Goal: Task Accomplishment & Management: Complete application form

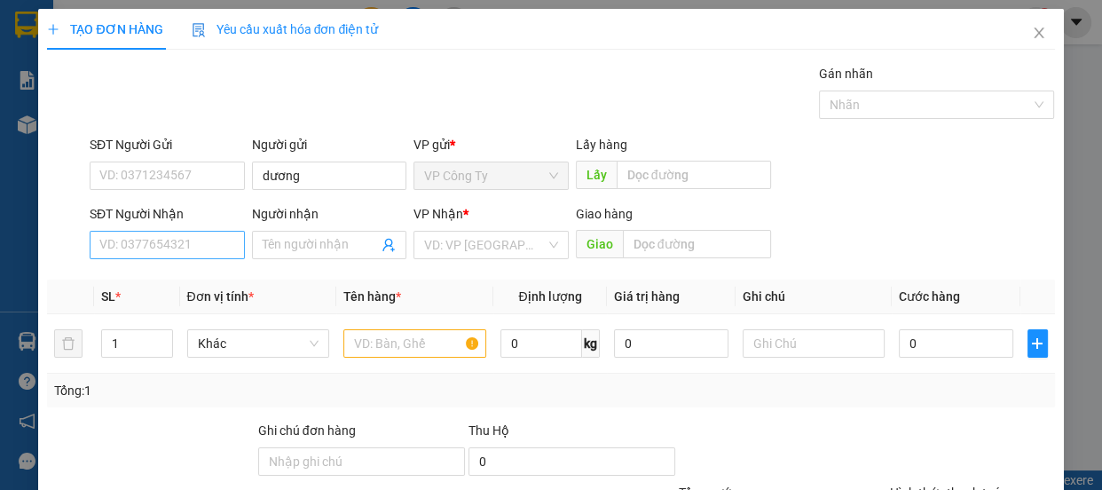
click at [170, 251] on input "SĐT Người Nhận" at bounding box center [167, 245] width 155 height 28
type input "0972730627"
click at [180, 245] on input "0972730627" at bounding box center [167, 245] width 155 height 28
click at [184, 276] on div "0972730627 - nhự" at bounding box center [165, 281] width 132 height 20
type input "nhự"
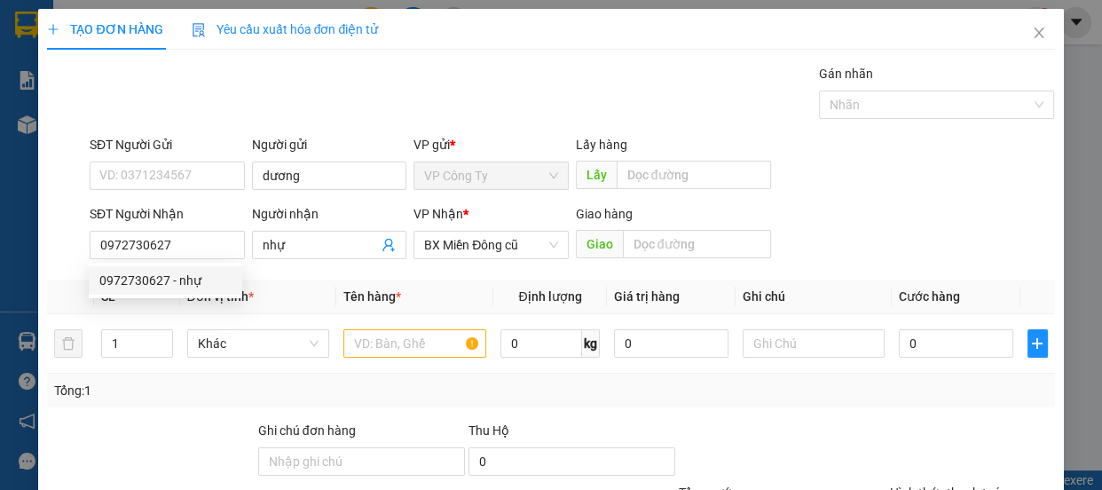
type input "300.000"
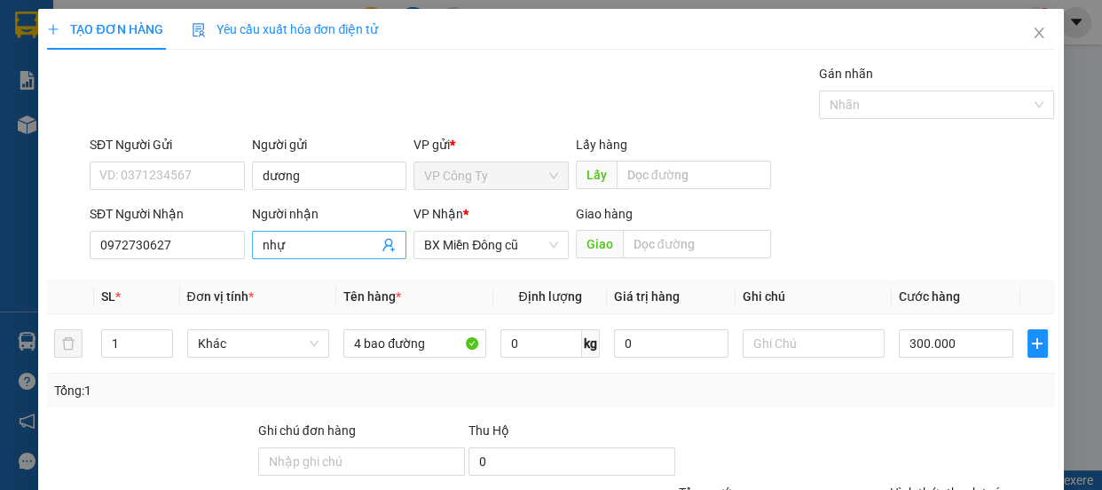
type input "0972730627"
click at [293, 245] on input "nhự" at bounding box center [321, 245] width 116 height 20
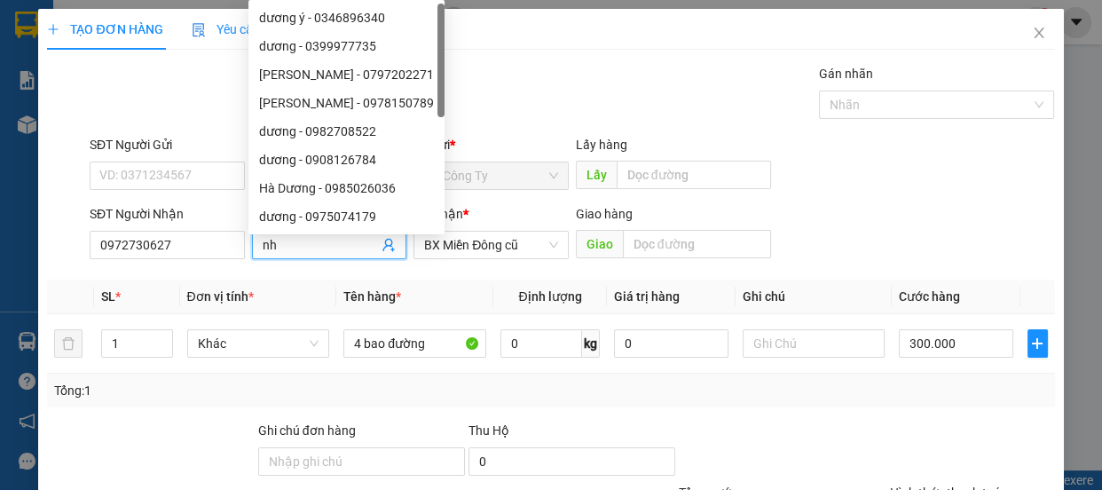
type input "n"
type input "u"
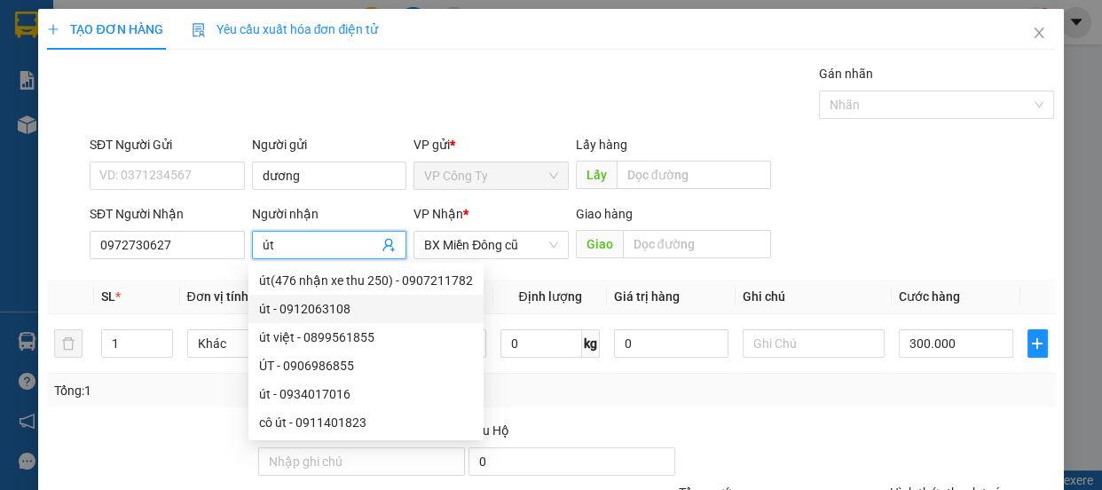
type input "út"
click at [558, 402] on div "Tổng: 1" at bounding box center [550, 391] width 1007 height 34
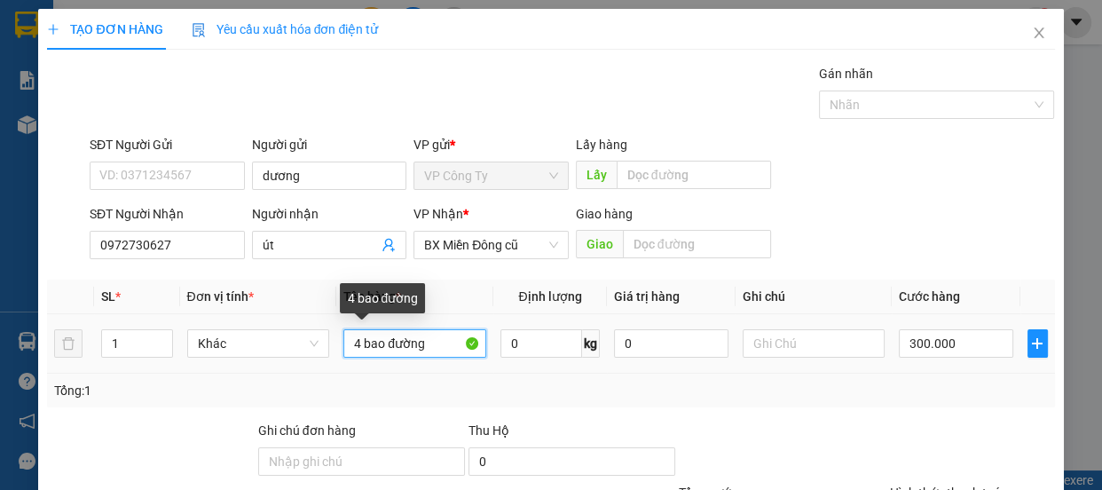
click at [356, 343] on input "4 bao đường" at bounding box center [414, 343] width 143 height 28
type input "4 bao đường"
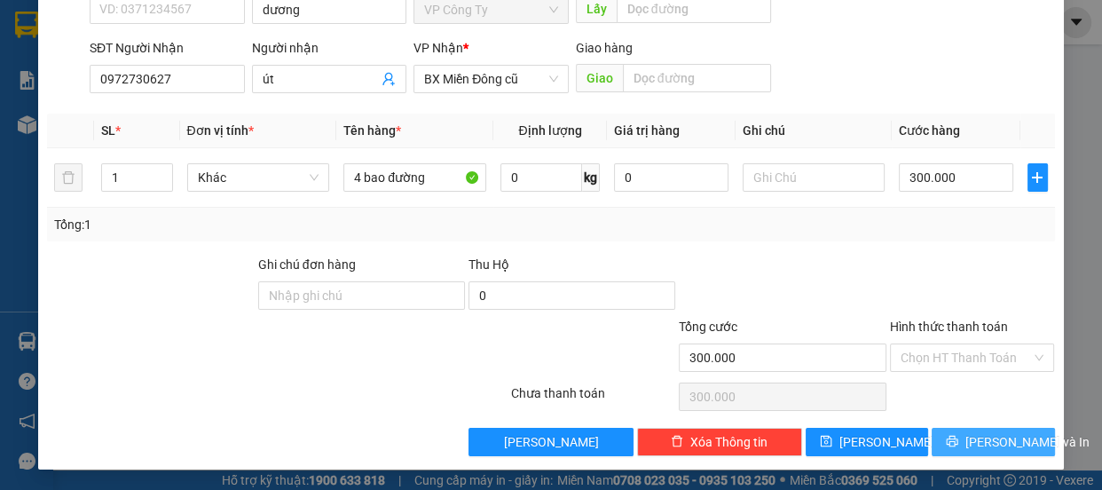
click at [976, 450] on span "[PERSON_NAME] và In" at bounding box center [1028, 442] width 124 height 20
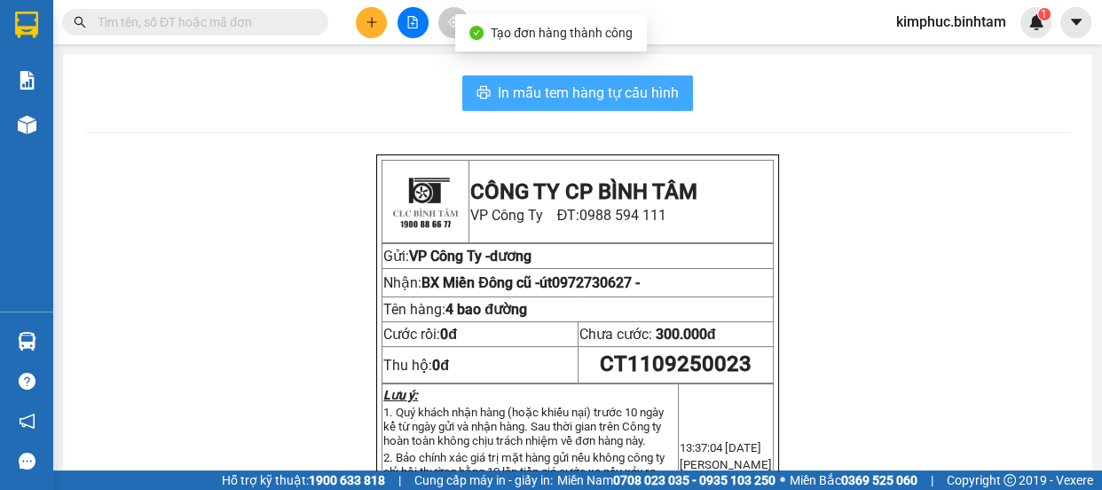
click at [584, 100] on span "In mẫu tem hàng tự cấu hình" at bounding box center [588, 93] width 181 height 22
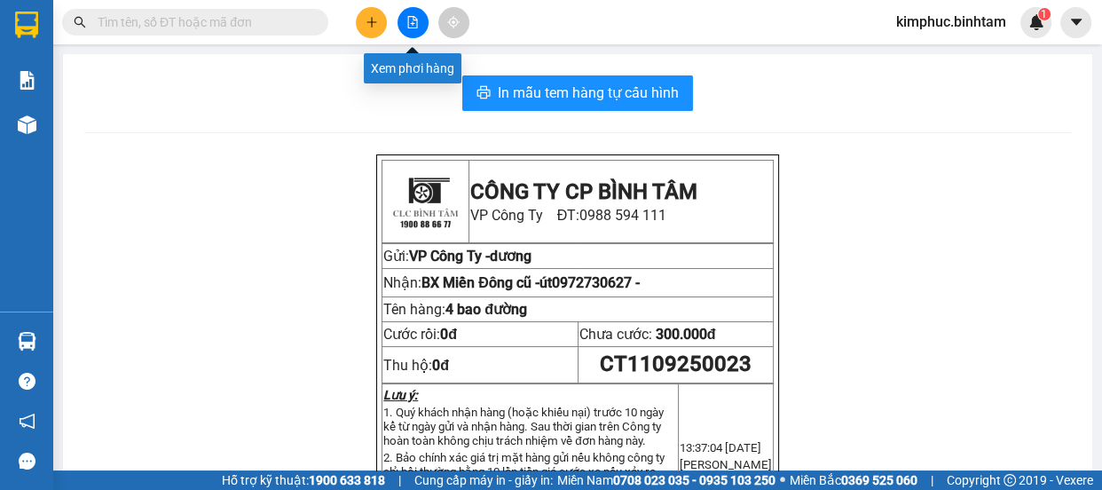
click at [412, 18] on icon "file-add" at bounding box center [413, 22] width 12 height 12
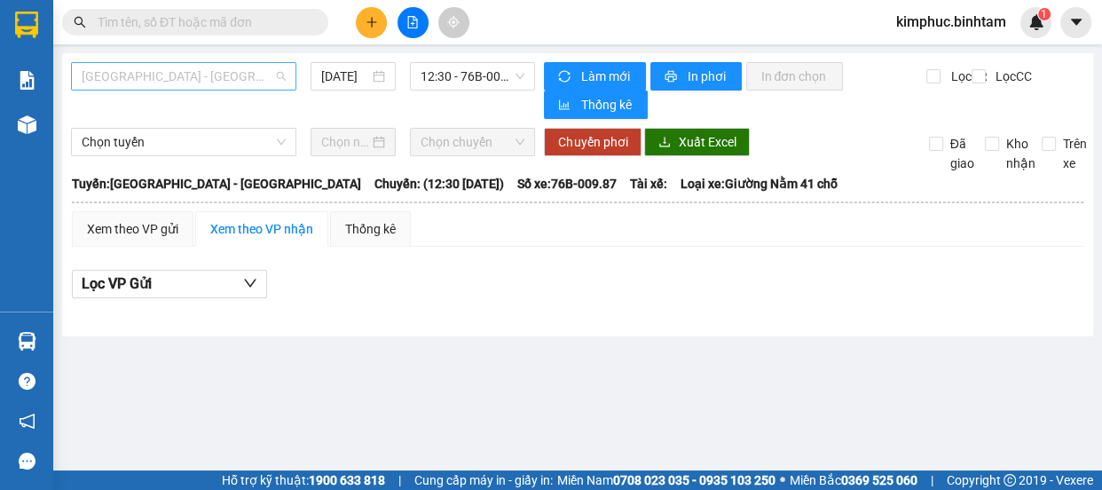
click at [170, 64] on span "[GEOGRAPHIC_DATA] - [GEOGRAPHIC_DATA]" at bounding box center [184, 76] width 204 height 27
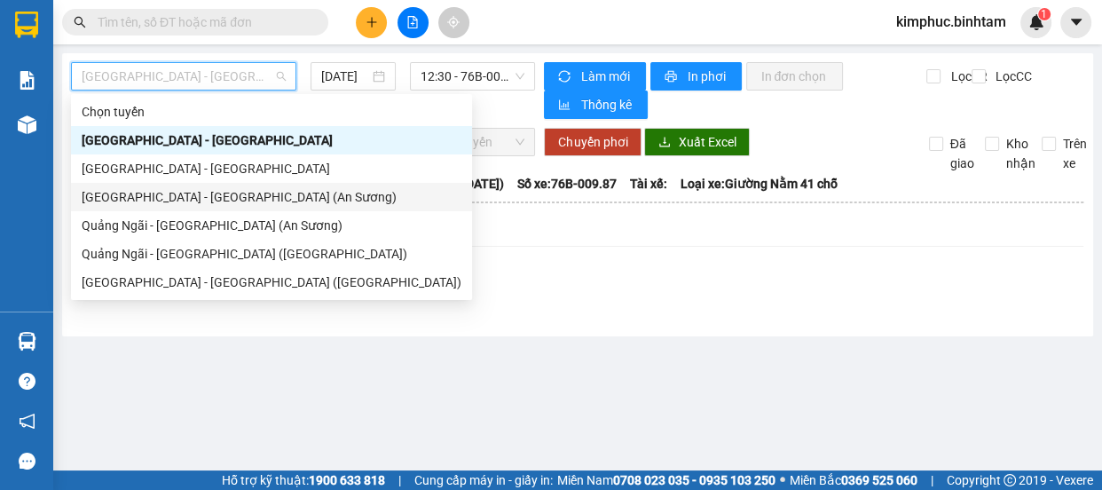
click at [249, 197] on div "[GEOGRAPHIC_DATA] - [GEOGRAPHIC_DATA] (An Sương)" at bounding box center [272, 197] width 380 height 20
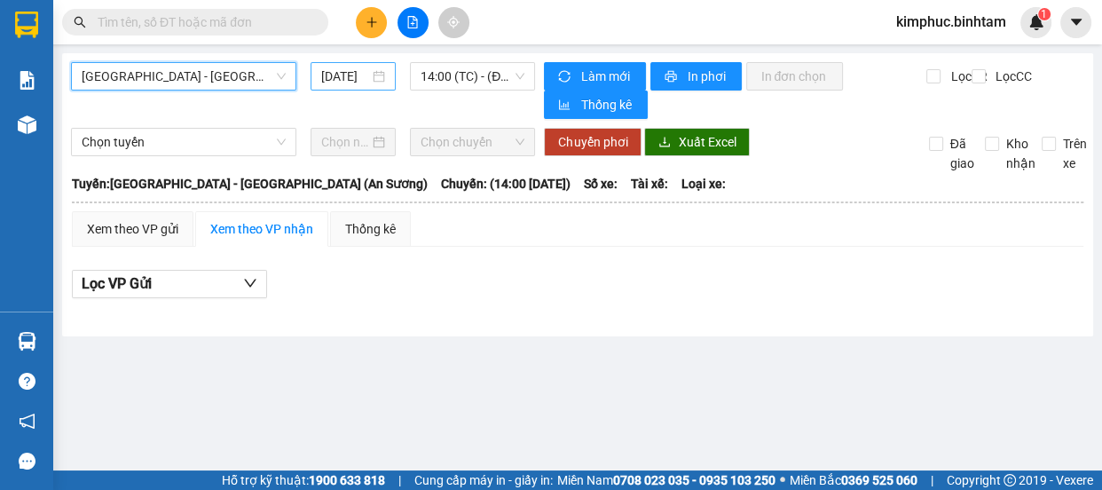
click at [350, 80] on input "[DATE]" at bounding box center [345, 77] width 48 height 20
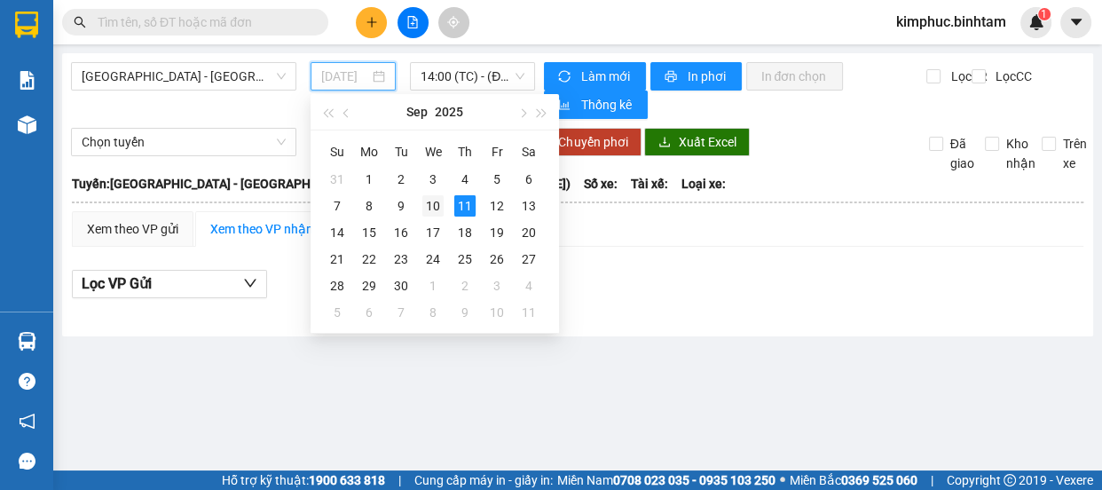
click at [438, 213] on div "10" at bounding box center [432, 205] width 21 height 21
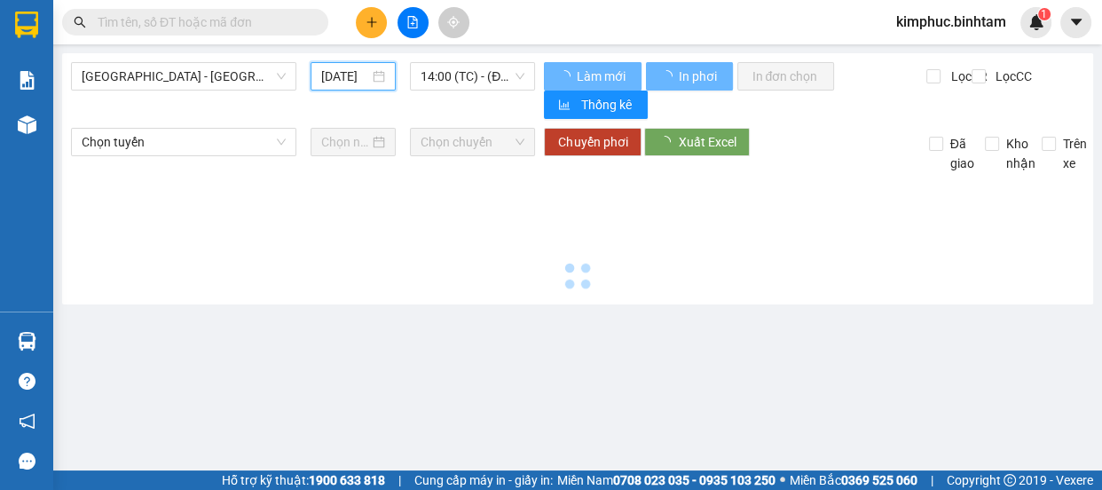
type input "[DATE]"
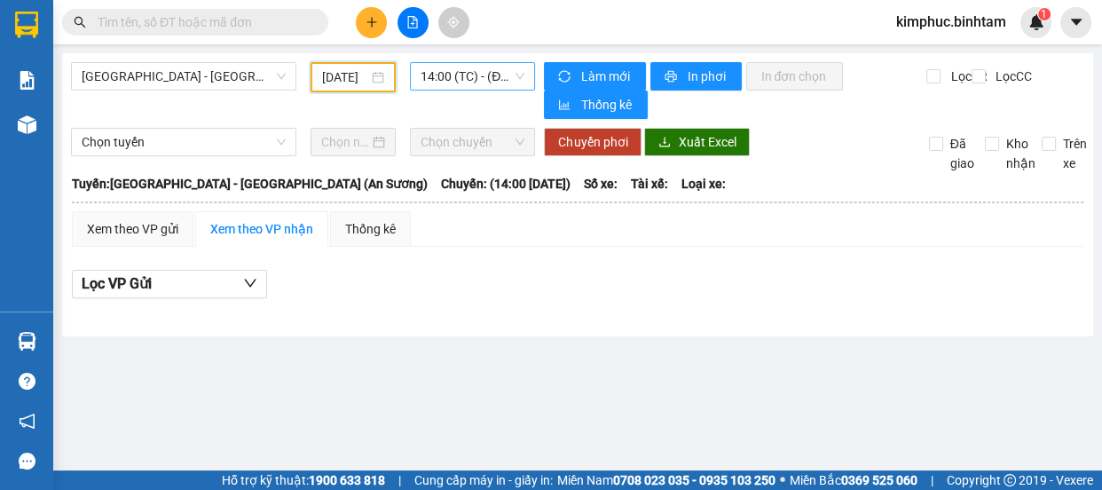
click at [480, 78] on span "14:00 (TC) - (Đã hủy)" at bounding box center [473, 76] width 104 height 27
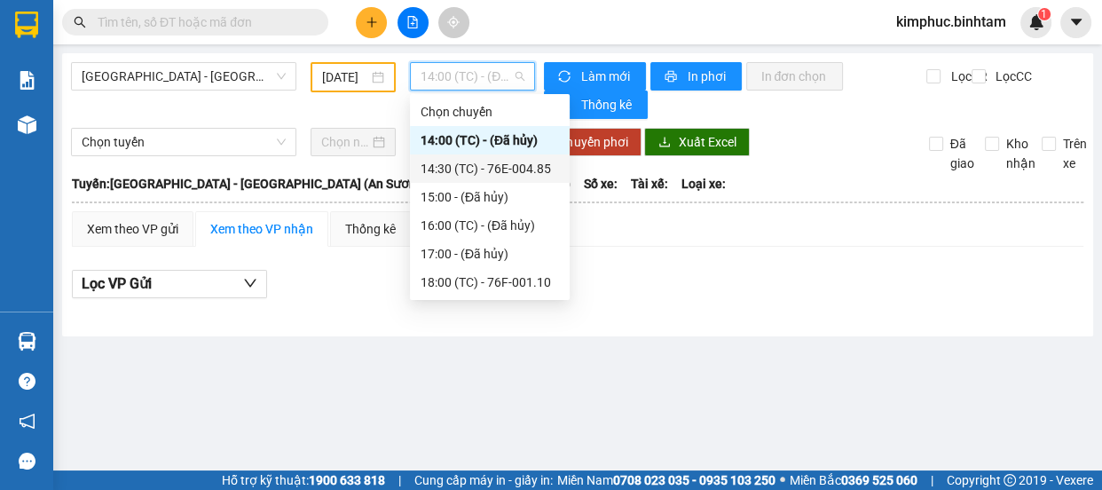
click at [500, 162] on div "14:30 (TC) - 76E-004.85" at bounding box center [490, 169] width 138 height 20
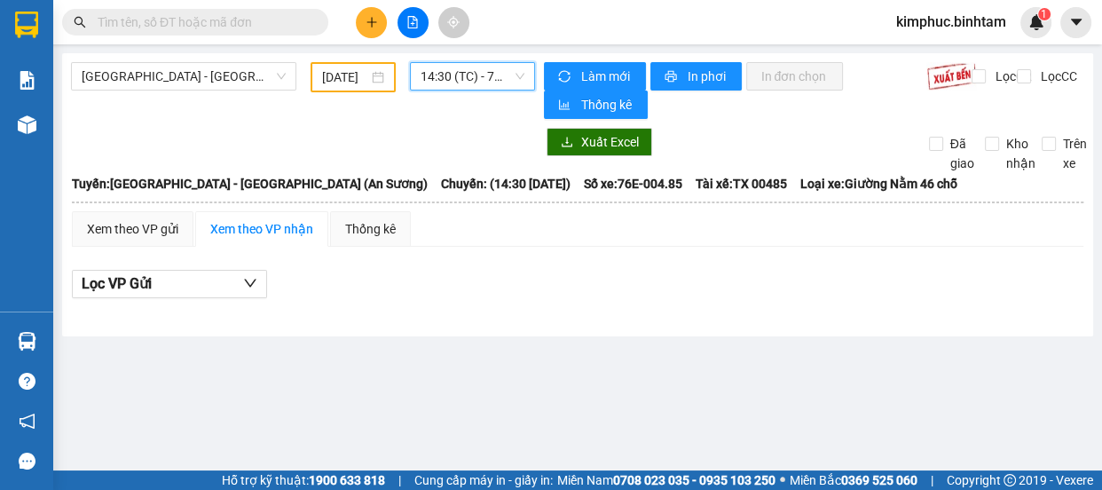
click at [488, 69] on span "14:30 (TC) - 76E-004.85" at bounding box center [473, 76] width 104 height 27
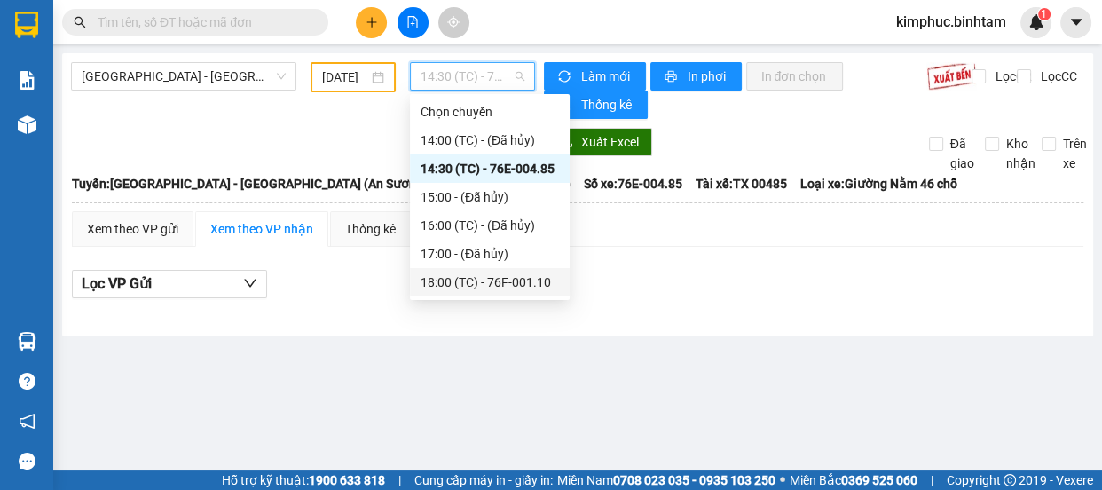
click at [516, 275] on div "18:00 (TC) - 76F-001.10" at bounding box center [490, 282] width 138 height 20
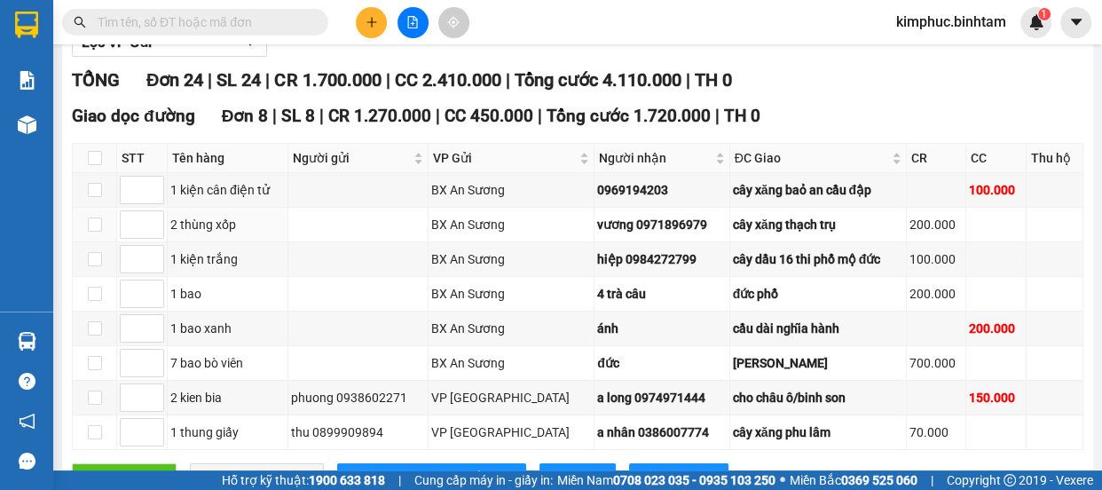
scroll to position [161, 0]
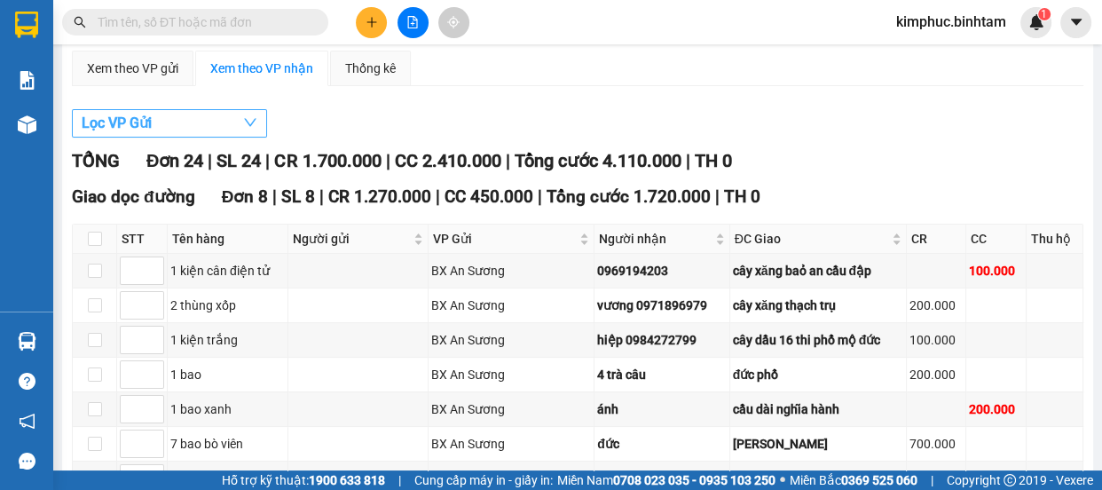
click at [136, 116] on span "Lọc VP Gửi" at bounding box center [117, 123] width 70 height 22
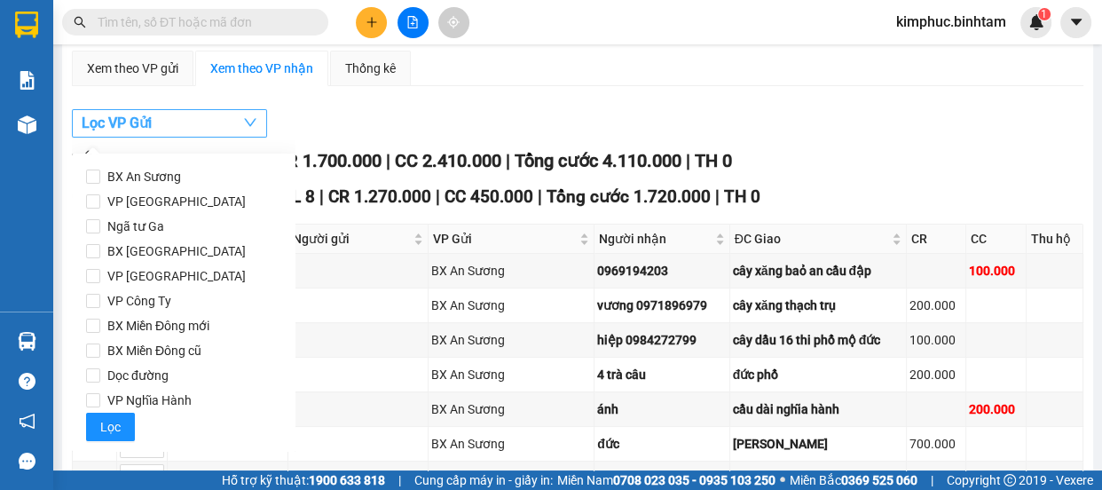
scroll to position [0, 0]
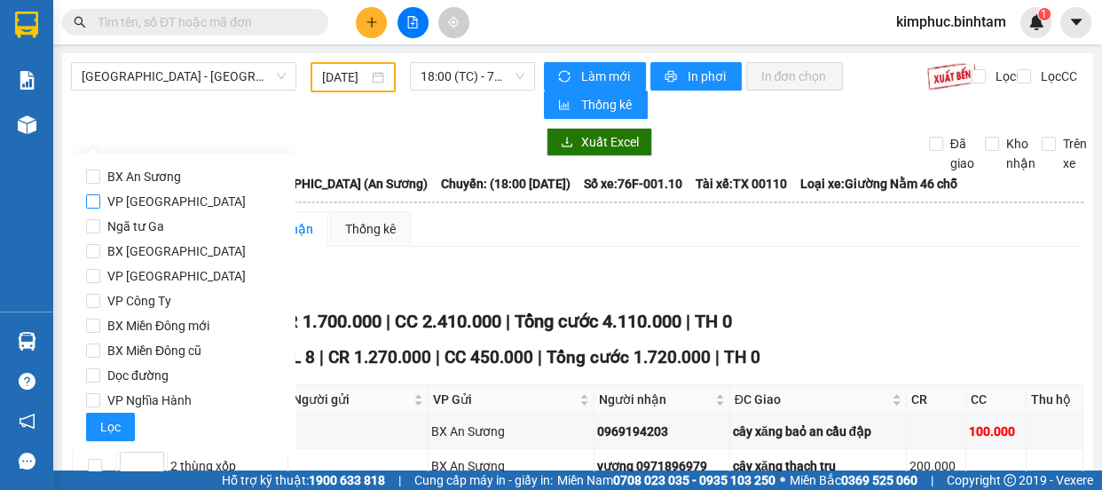
click at [95, 207] on input "VP [GEOGRAPHIC_DATA]" at bounding box center [93, 201] width 14 height 14
checkbox input "true"
click at [114, 428] on span "Lọc" at bounding box center [110, 427] width 20 height 20
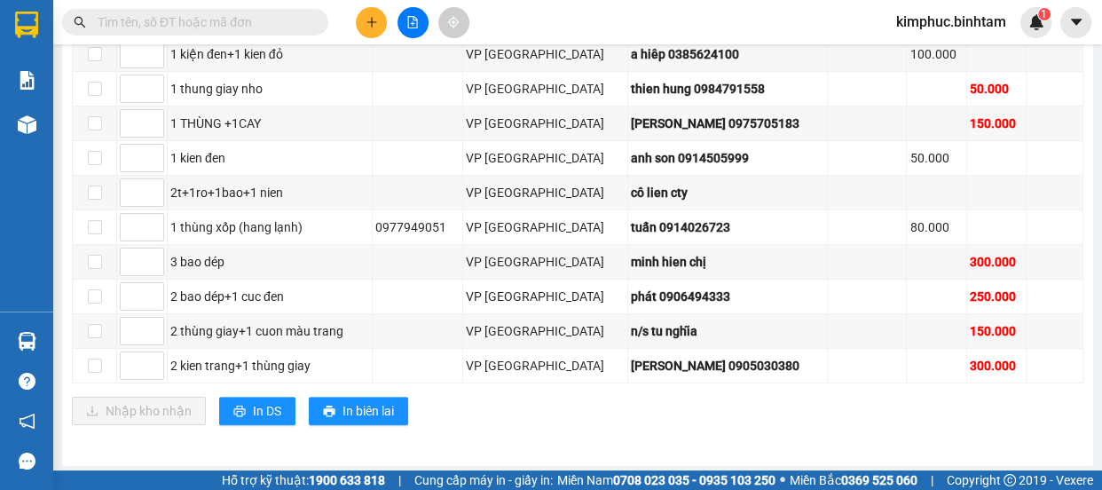
scroll to position [364, 0]
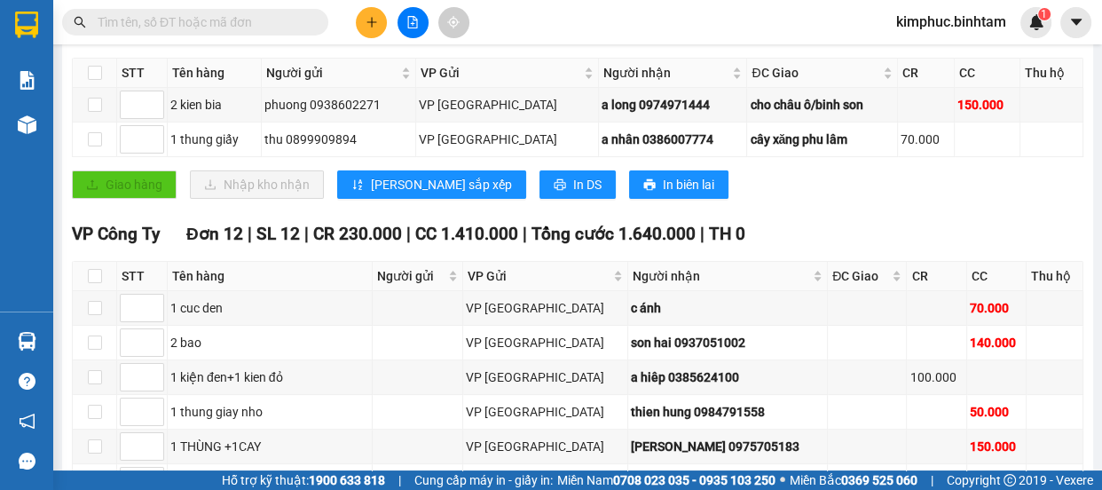
click at [302, 22] on input "text" at bounding box center [202, 22] width 209 height 20
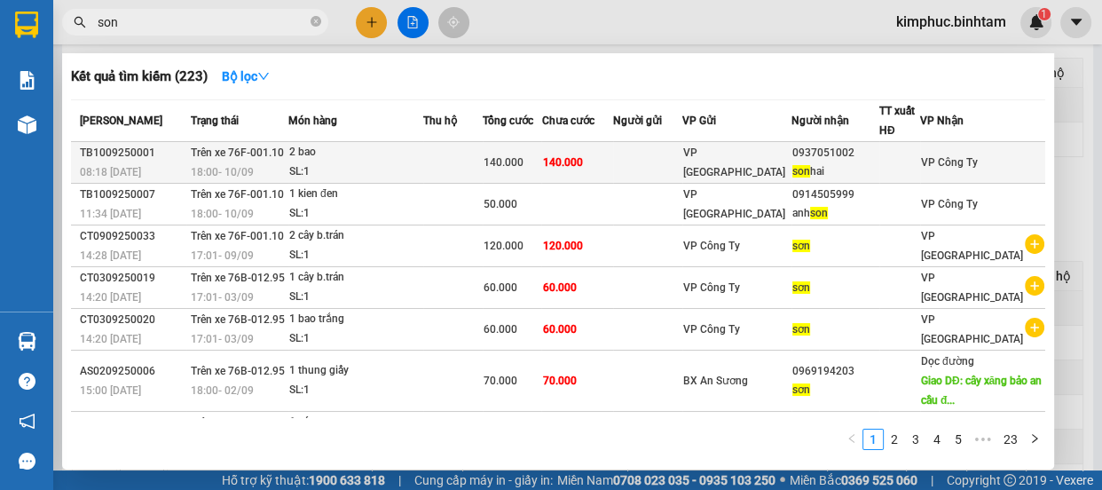
type input "son"
click at [266, 151] on span "Trên xe 76F-001.10" at bounding box center [237, 152] width 93 height 12
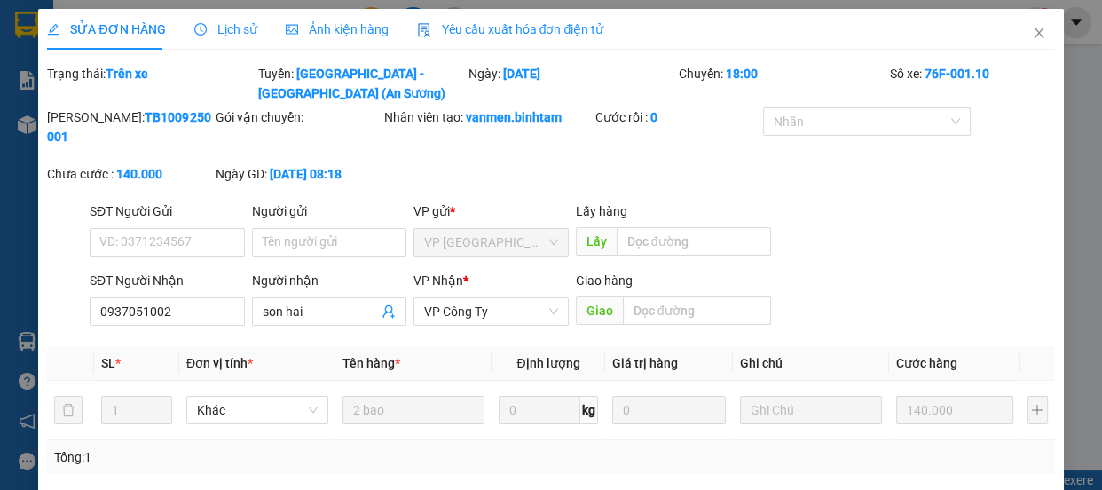
type input "0937051002"
type input "son hai"
type input "140.000"
click at [199, 311] on input "0937051002" at bounding box center [167, 311] width 155 height 28
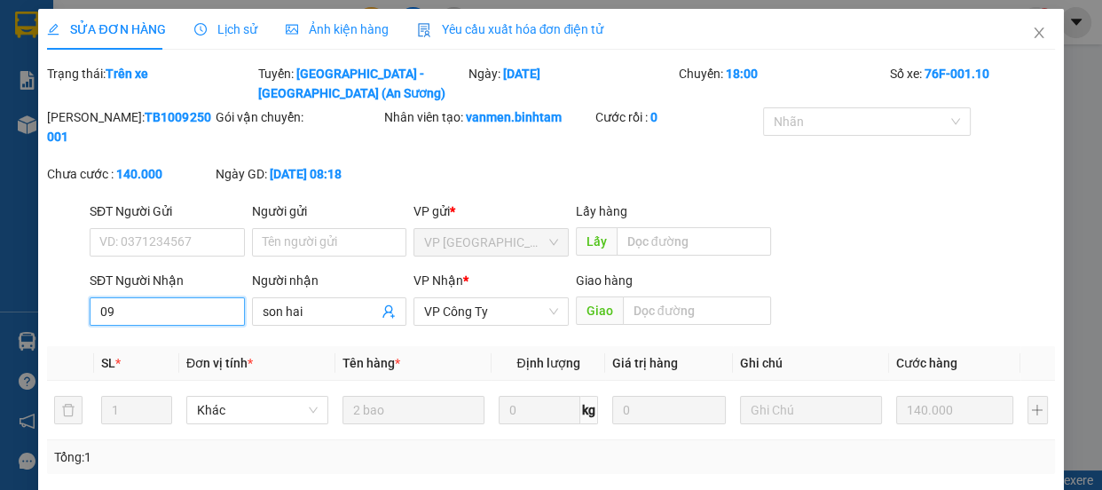
type input "0"
click at [319, 306] on input "son hai" at bounding box center [321, 312] width 116 height 20
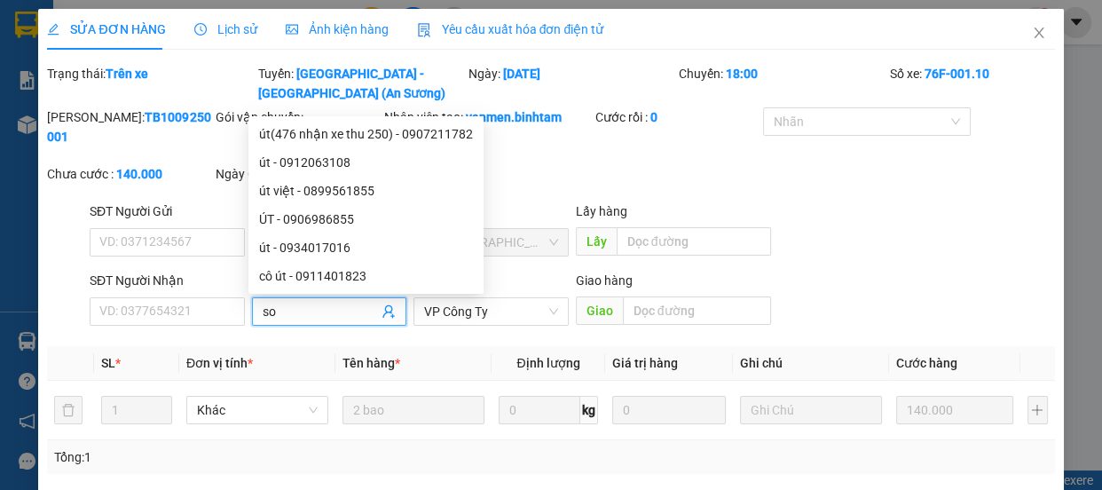
type input "s"
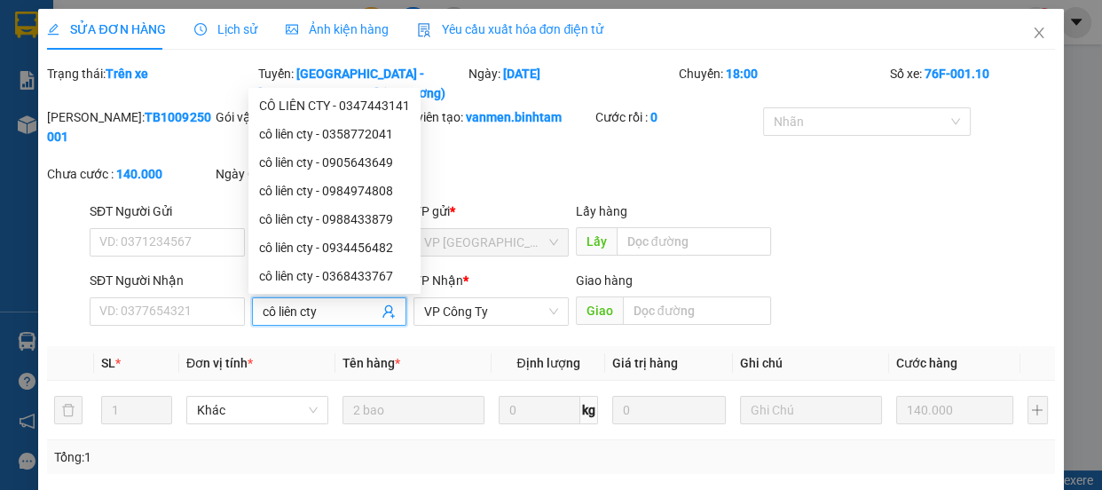
scroll to position [233, 0]
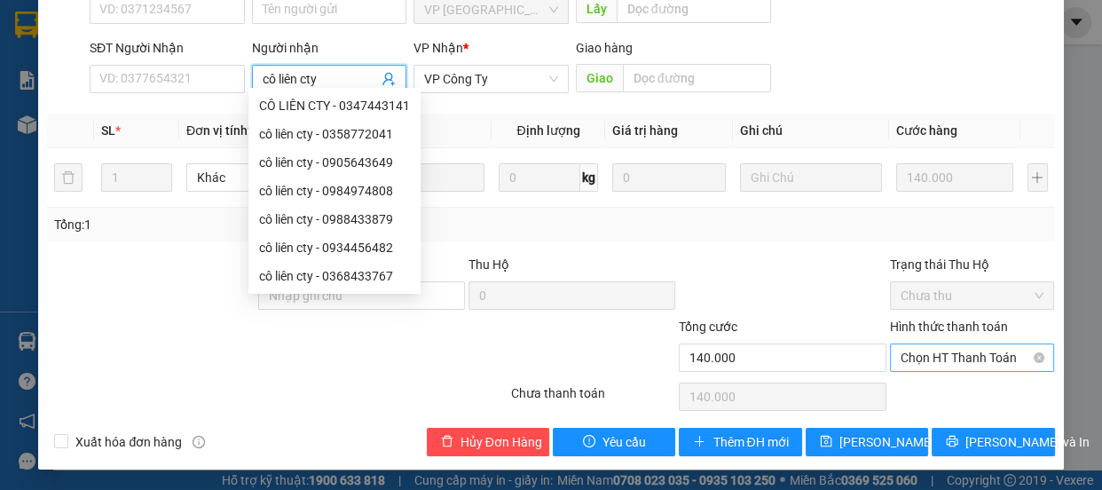
click at [914, 347] on span "Chọn HT Thanh Toán" at bounding box center [973, 357] width 144 height 27
type input "cô liên cty"
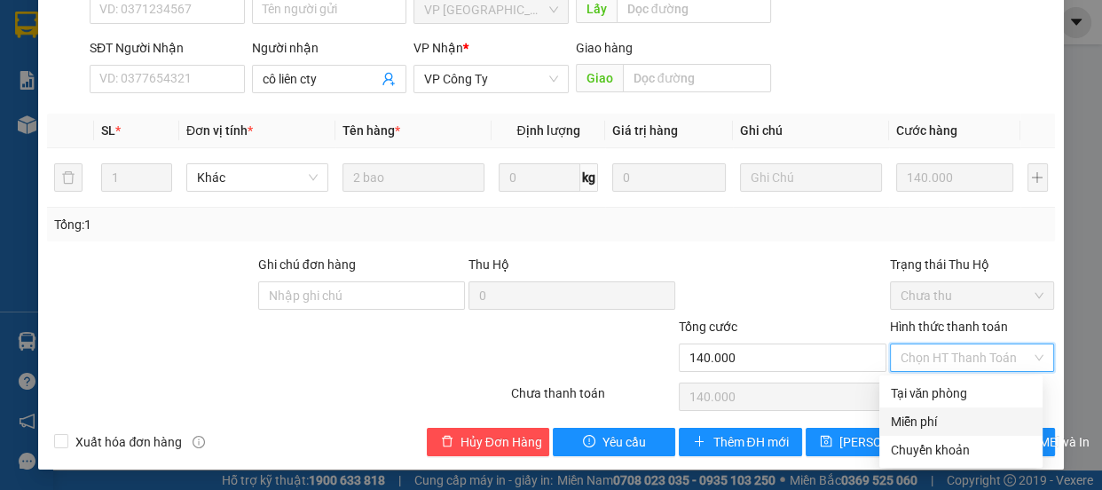
click at [915, 419] on div "Miễn phí" at bounding box center [961, 422] width 142 height 20
type input "0"
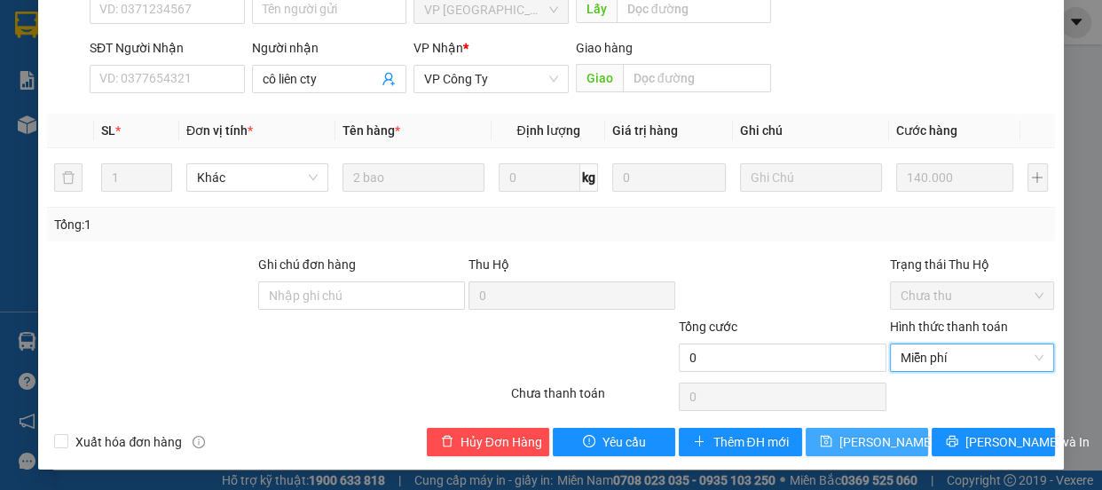
click at [870, 440] on span "[PERSON_NAME] thay đổi" at bounding box center [911, 442] width 142 height 20
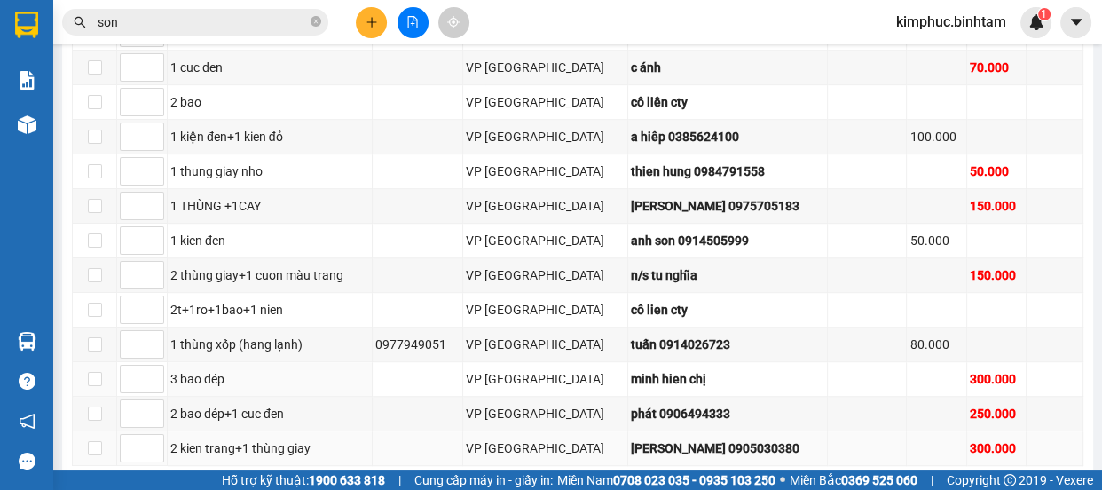
scroll to position [833, 0]
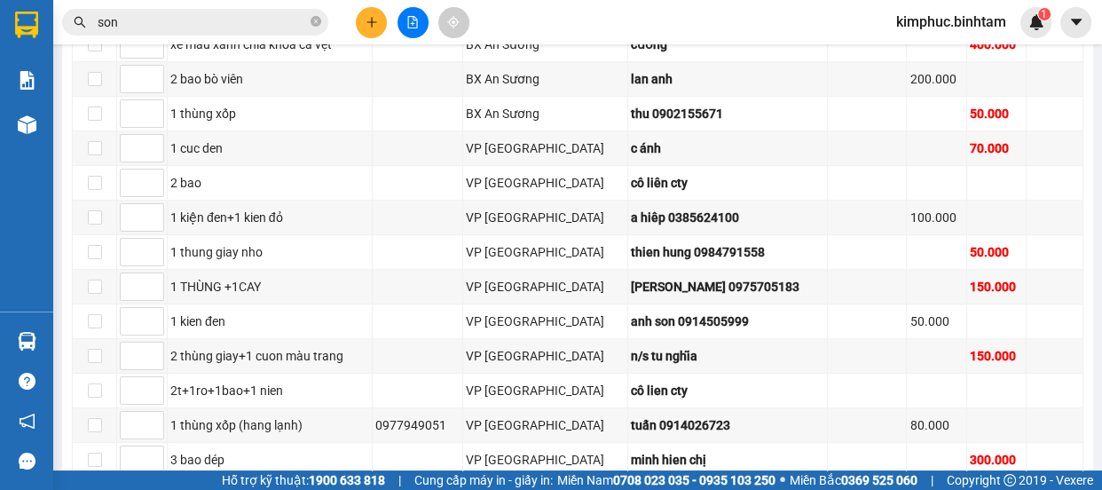
click at [275, 26] on input "son" at bounding box center [202, 22] width 209 height 20
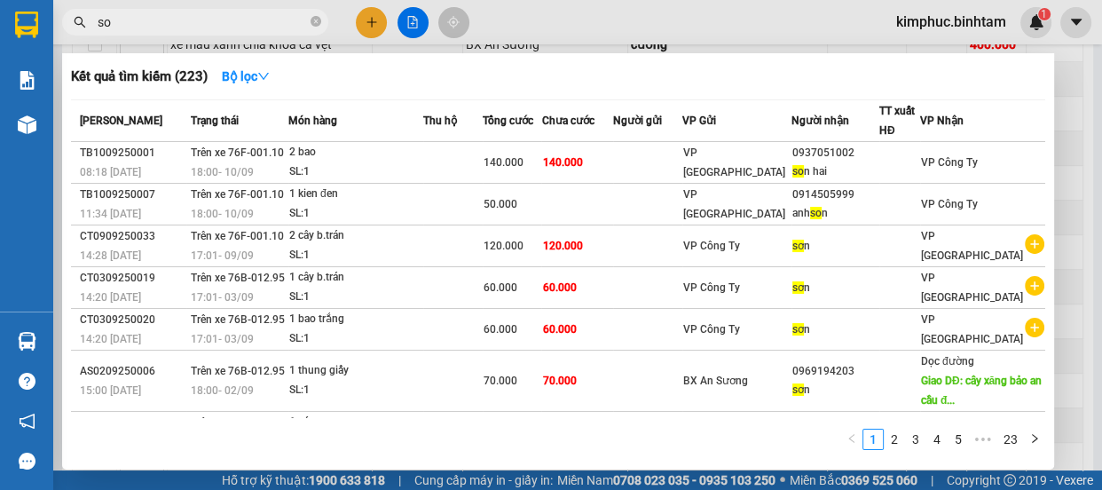
type input "s"
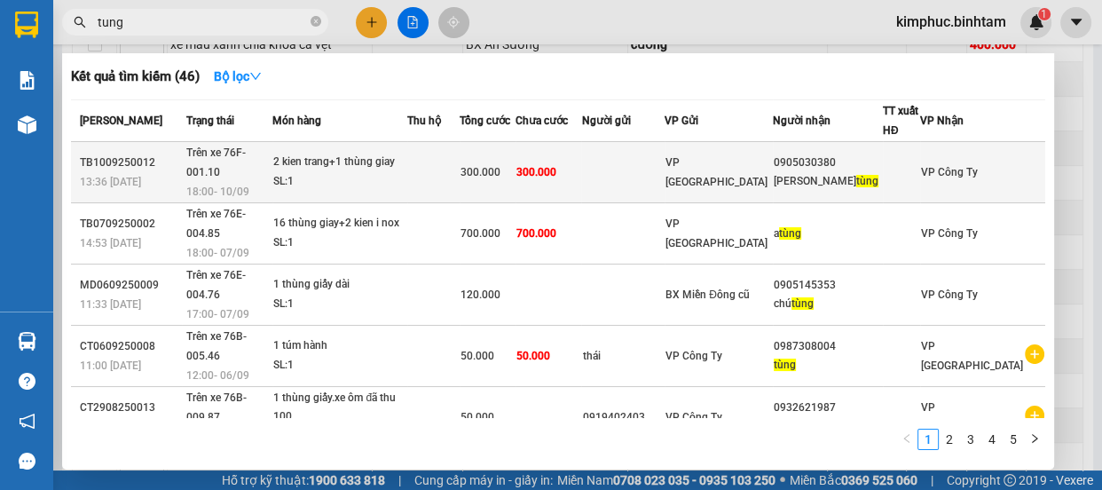
type input "tung"
click at [246, 154] on span "Trên xe 76F-001.10" at bounding box center [215, 162] width 59 height 32
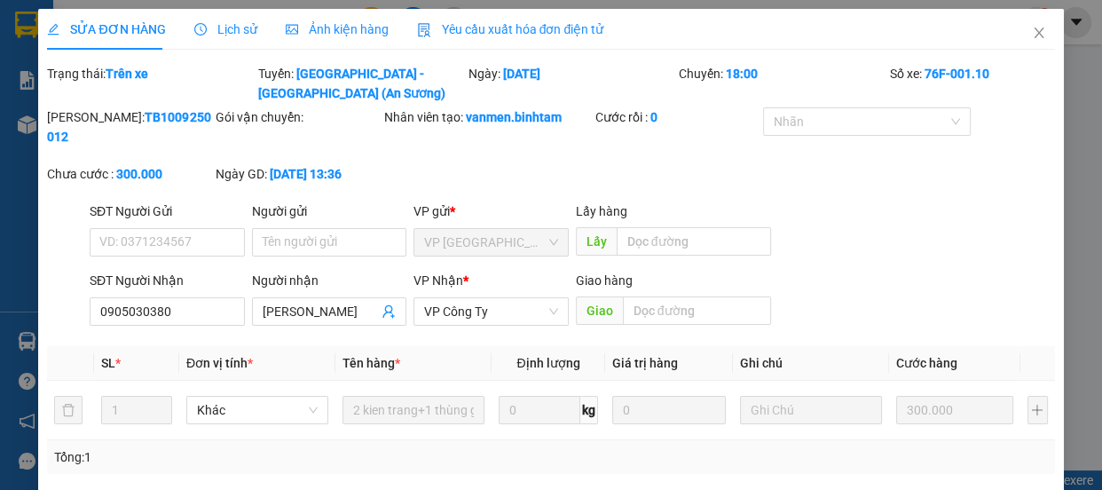
type input "0905030380"
type input "phan thanh tùng"
type input "300.000"
click at [194, 316] on input "0905030380" at bounding box center [167, 311] width 155 height 28
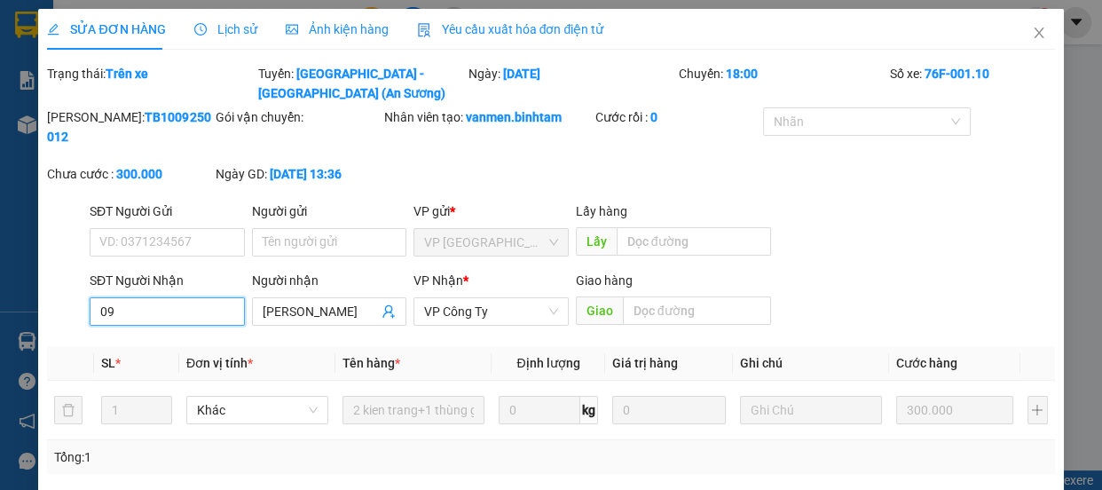
type input "0"
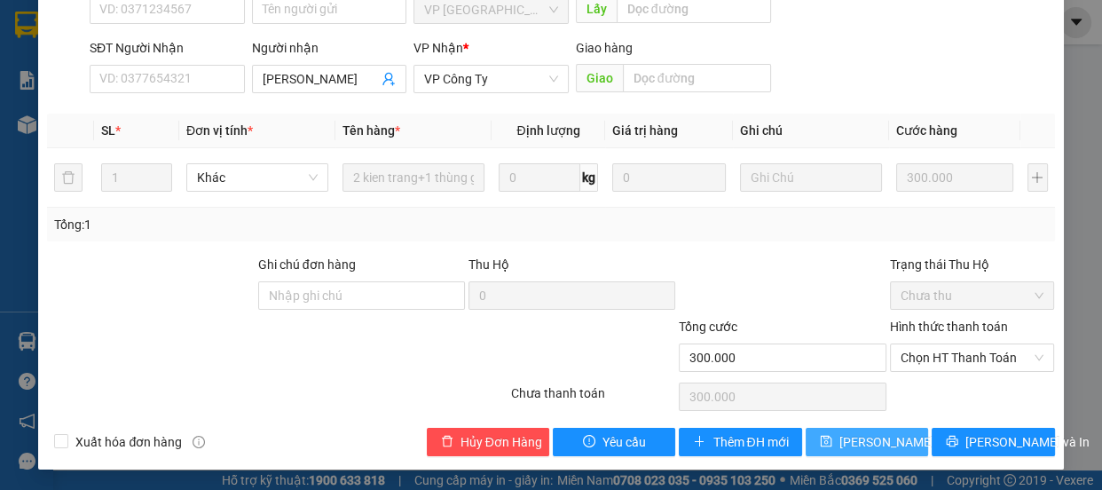
click at [820, 441] on icon "save" at bounding box center [826, 441] width 12 height 12
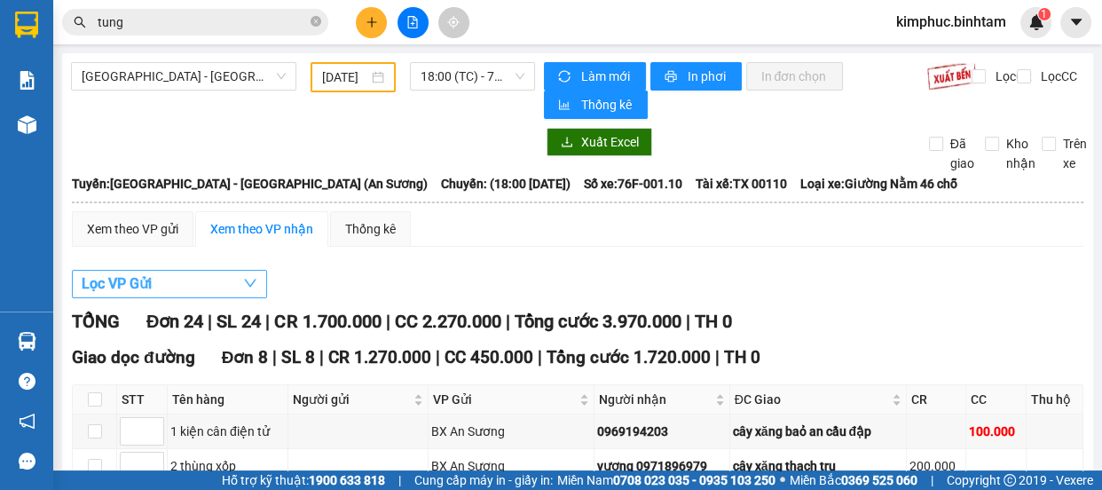
click at [115, 281] on span "Lọc VP Gửi" at bounding box center [117, 283] width 70 height 22
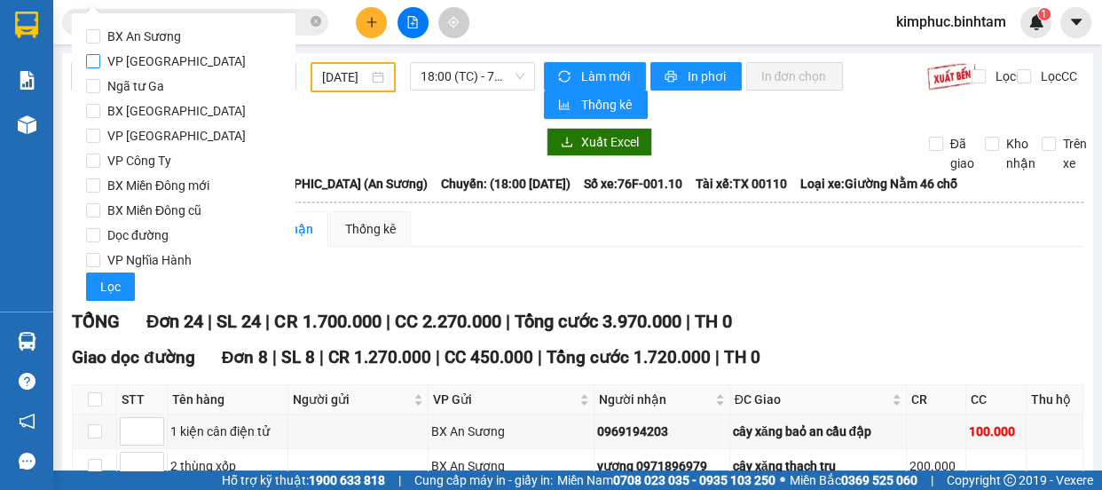
click at [91, 66] on input "VP [GEOGRAPHIC_DATA]" at bounding box center [93, 61] width 14 height 14
checkbox input "true"
click at [114, 290] on span "Lọc" at bounding box center [110, 287] width 20 height 20
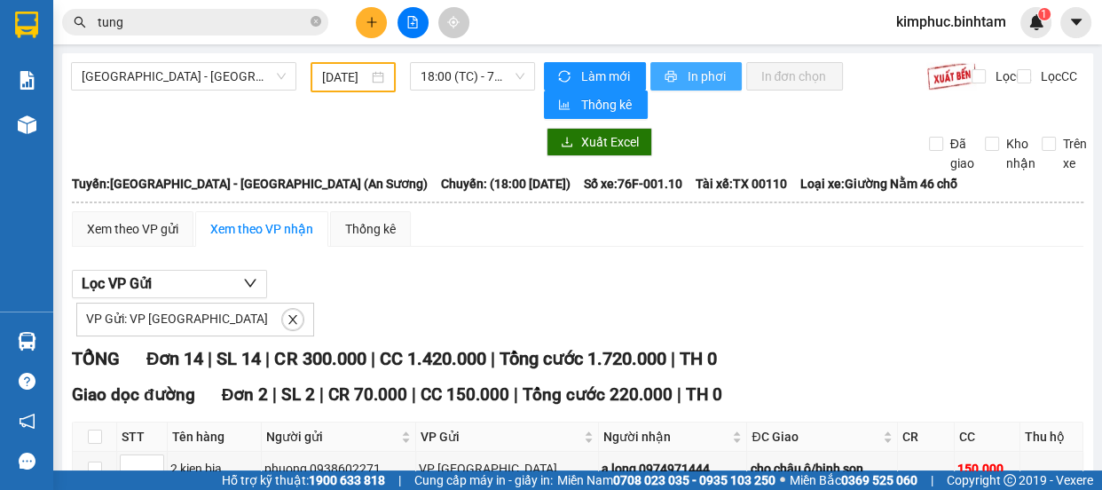
click at [675, 83] on button "In phơi" at bounding box center [696, 76] width 91 height 28
click at [373, 29] on button at bounding box center [371, 22] width 31 height 31
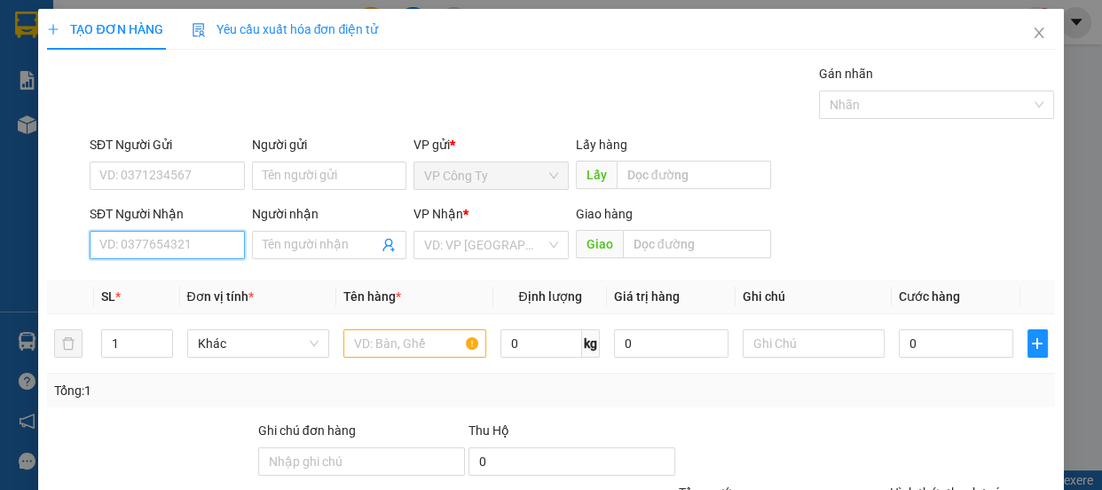
click at [201, 240] on input "SĐT Người Nhận" at bounding box center [167, 245] width 155 height 28
type input "0913442948"
click at [211, 241] on input "0913442948" at bounding box center [167, 245] width 155 height 28
click at [211, 243] on input "0913442948" at bounding box center [167, 245] width 155 height 28
click at [209, 275] on div "0913442948 - ly na.xe ôm tự thu" at bounding box center [188, 281] width 178 height 20
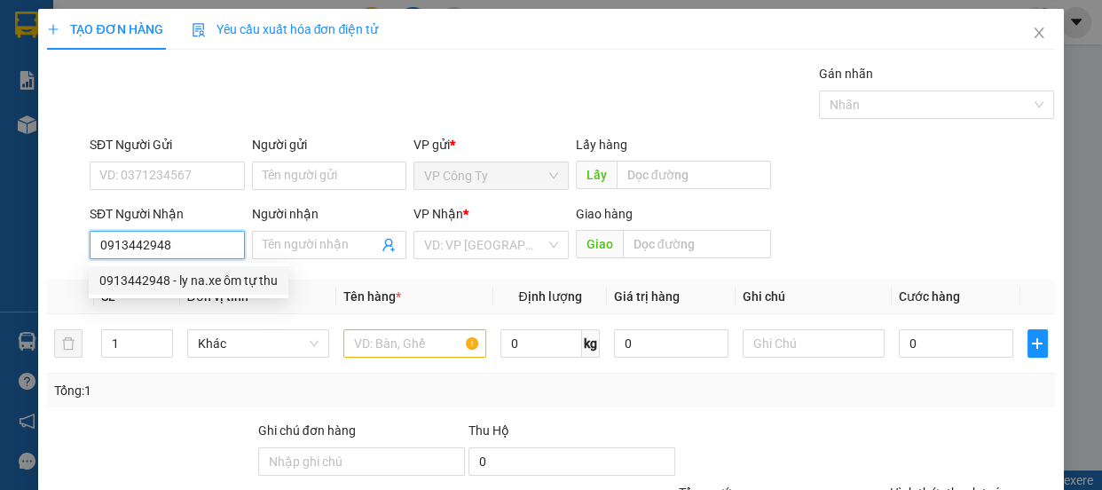
type input "ly na.xe ôm tự thu"
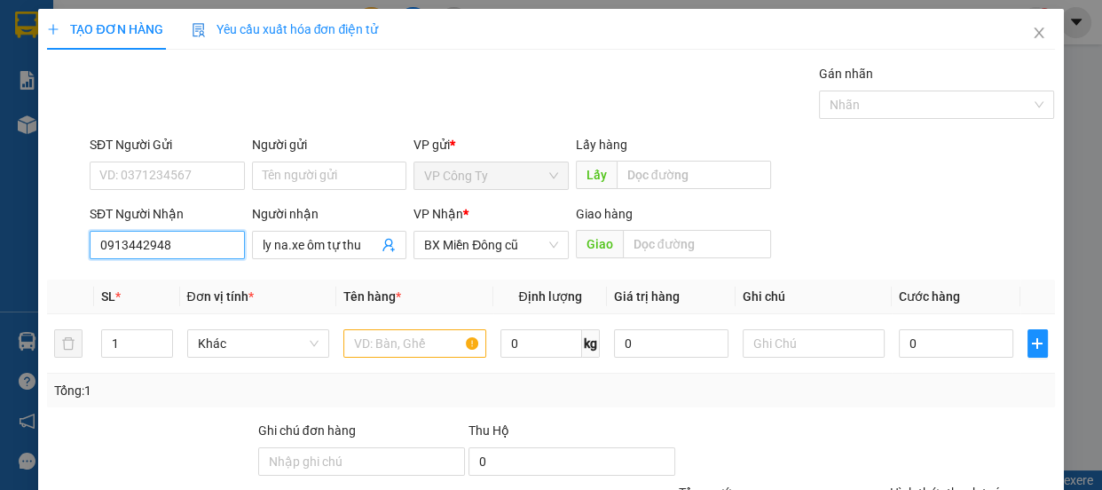
type input "150.000"
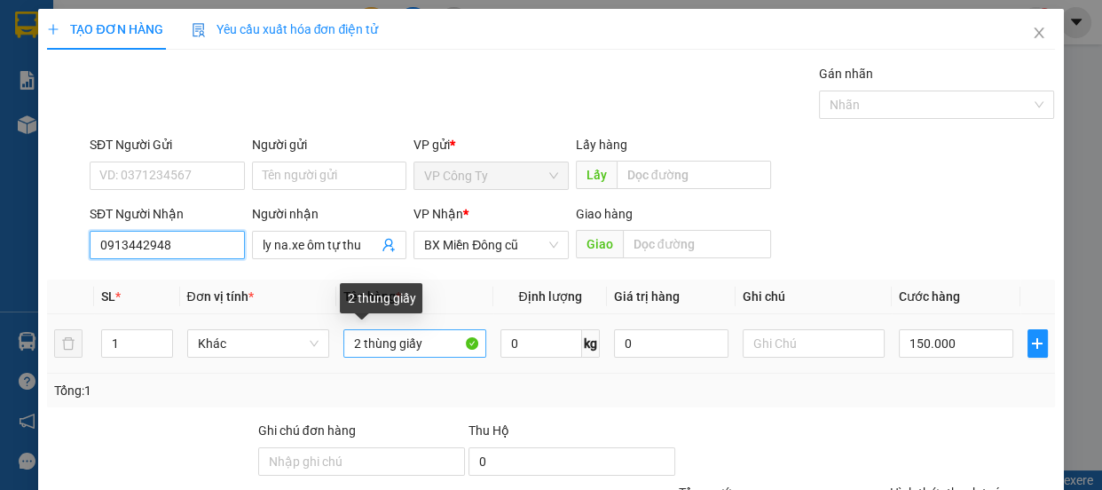
type input "0913442948"
click at [359, 341] on input "2 thùng giấy" at bounding box center [414, 343] width 143 height 28
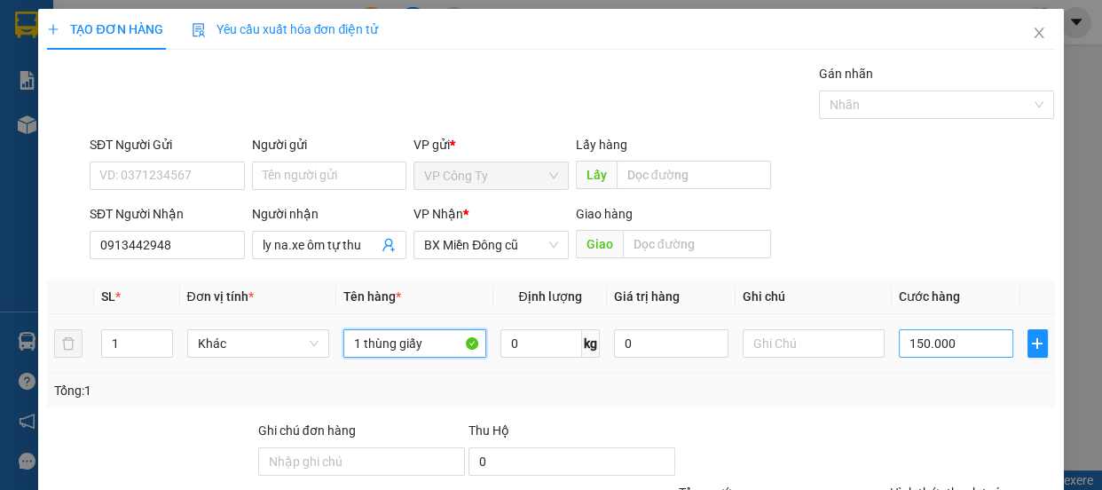
type input "1 thùng giấy"
click at [907, 342] on input "150.000" at bounding box center [956, 343] width 114 height 28
type input "50.000"
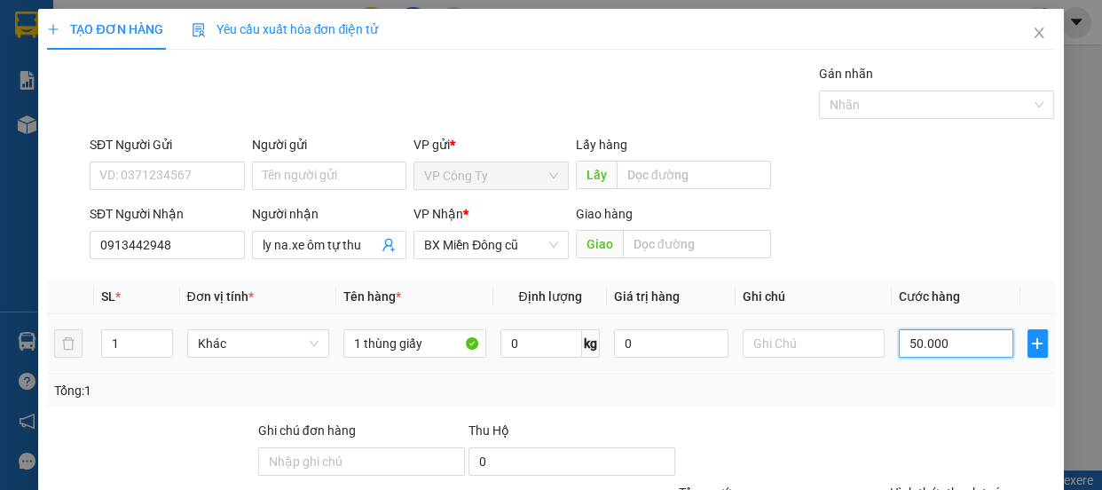
scroll to position [166, 0]
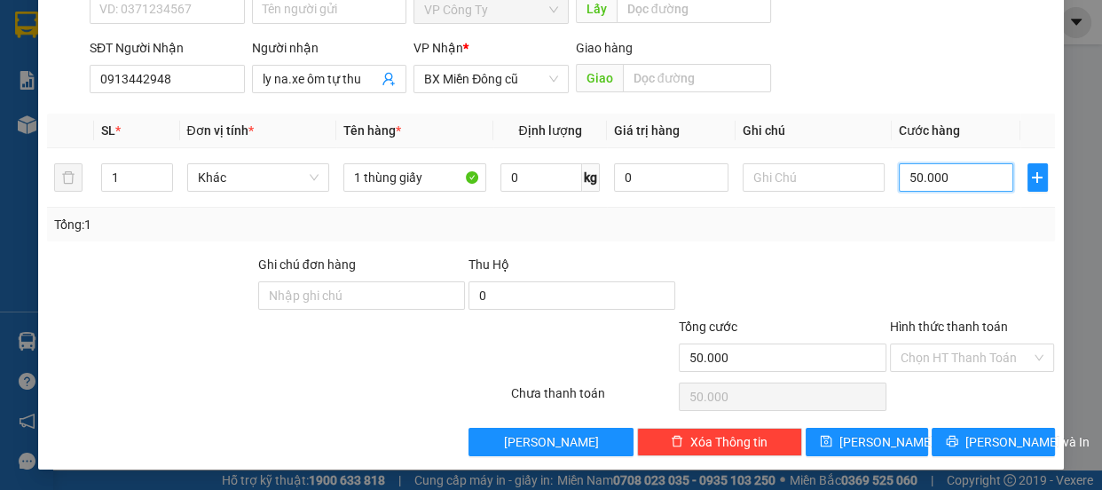
type input "50.000"
click at [946, 322] on label "Hình thức thanh toán" at bounding box center [949, 327] width 118 height 14
click at [946, 344] on input "Hình thức thanh toán" at bounding box center [966, 357] width 131 height 27
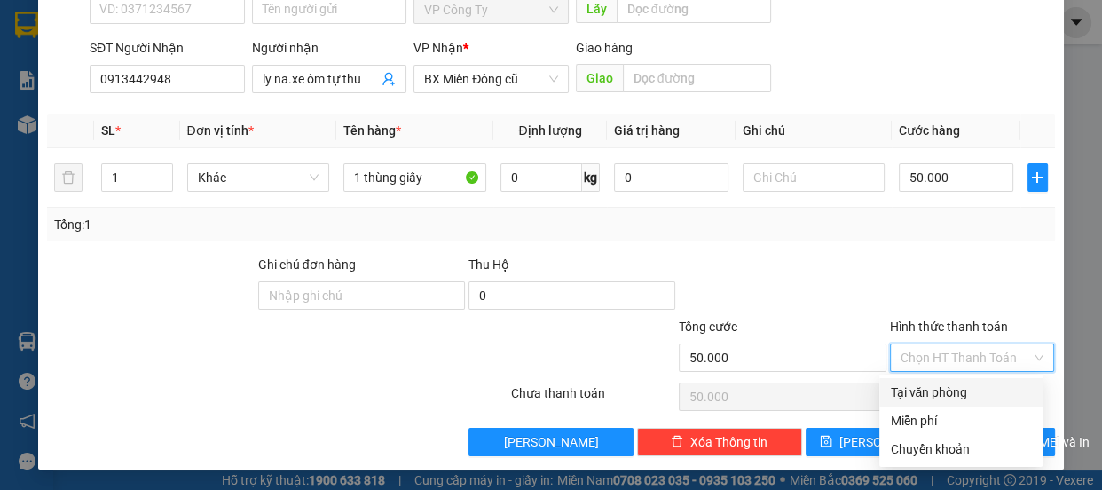
click at [960, 391] on div "Tại văn phòng" at bounding box center [961, 393] width 142 height 20
type input "0"
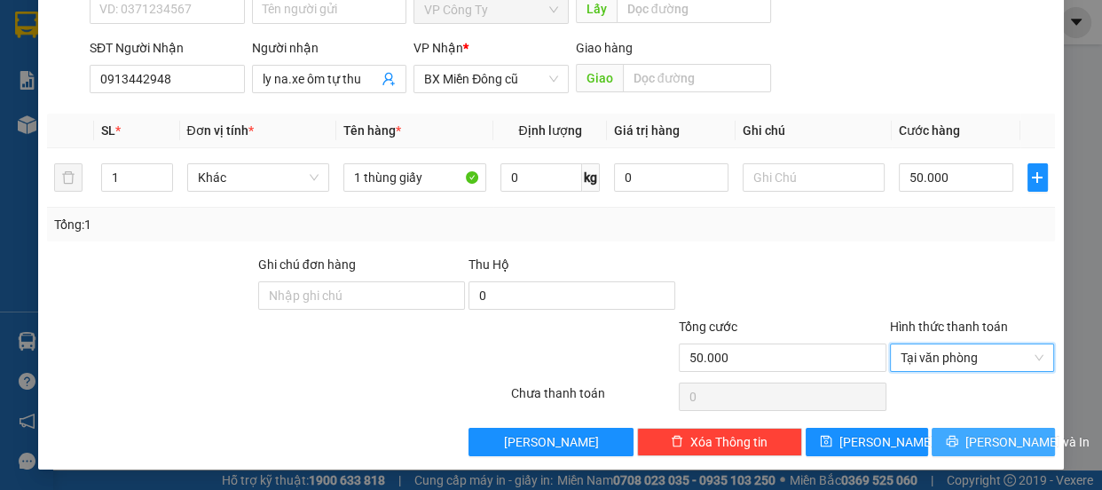
click at [982, 429] on button "[PERSON_NAME] và In" at bounding box center [993, 442] width 122 height 28
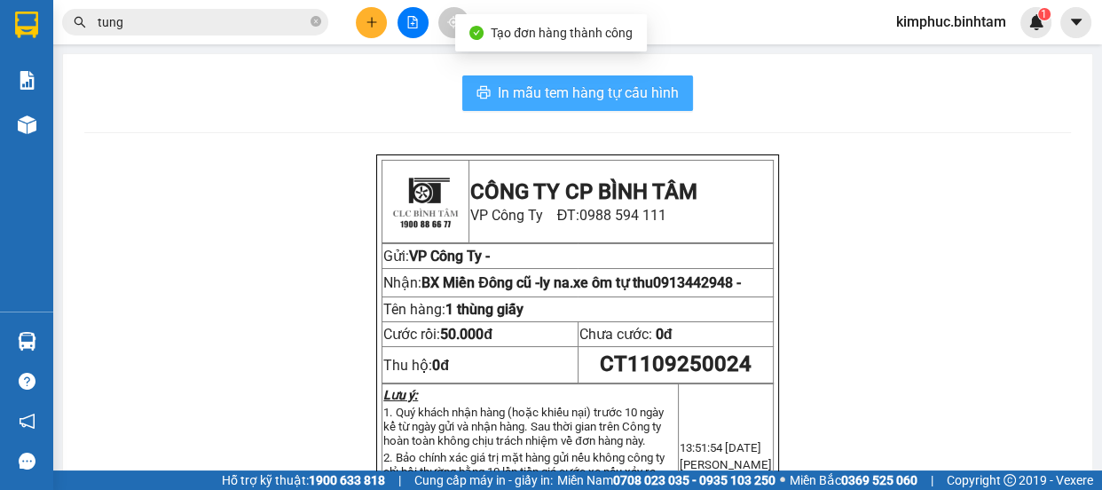
click at [575, 93] on span "In mẫu tem hàng tự cấu hình" at bounding box center [588, 93] width 181 height 22
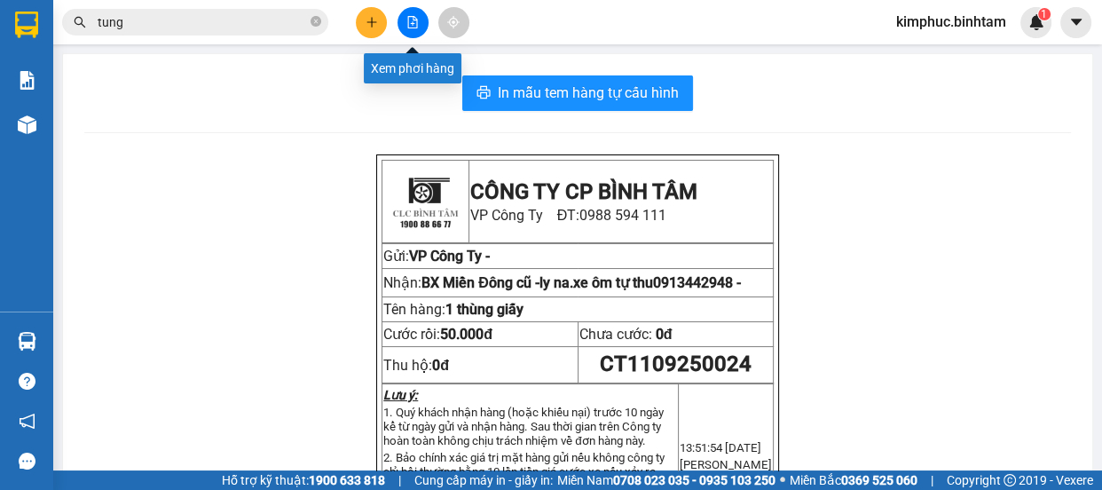
click at [422, 20] on button at bounding box center [413, 22] width 31 height 31
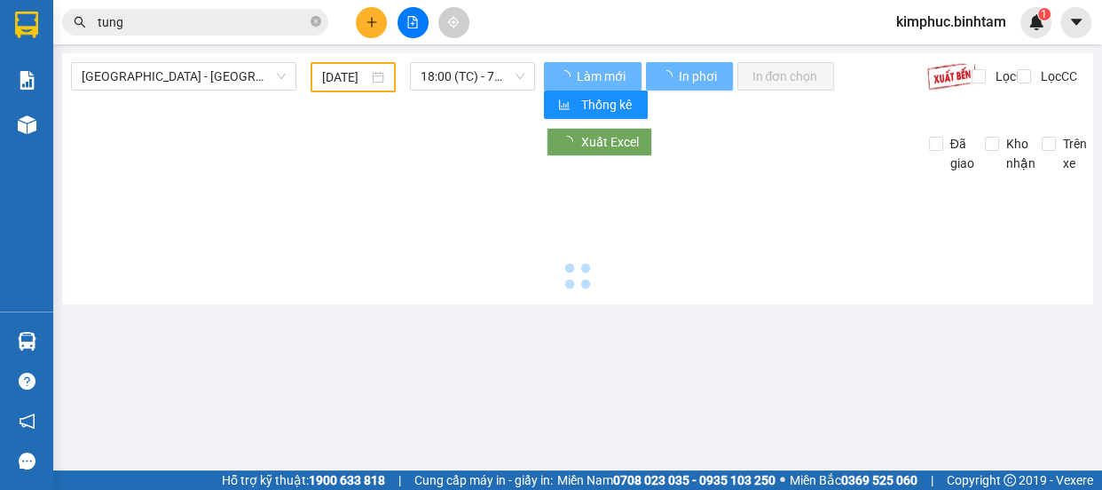
type input "[DATE]"
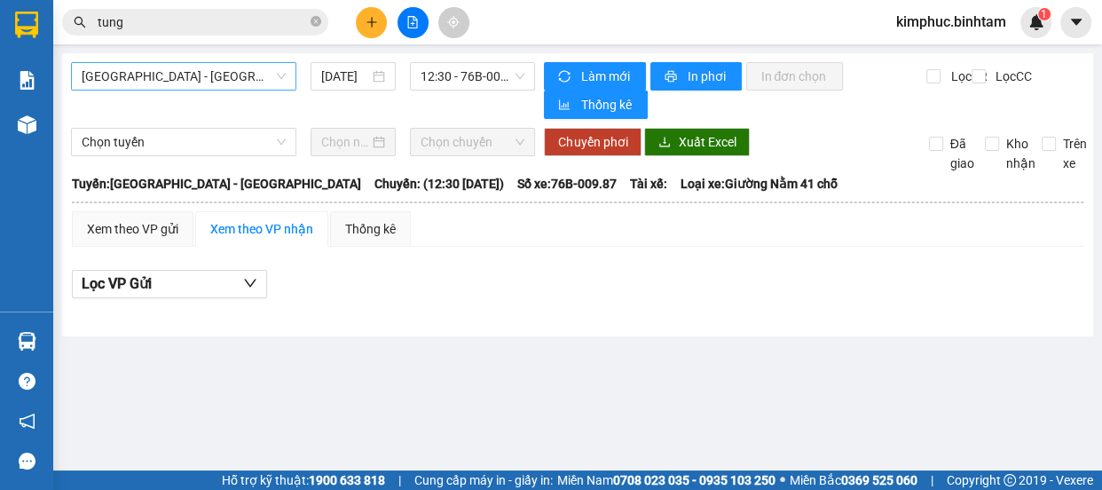
click at [203, 80] on span "[GEOGRAPHIC_DATA] - [GEOGRAPHIC_DATA]" at bounding box center [184, 76] width 204 height 27
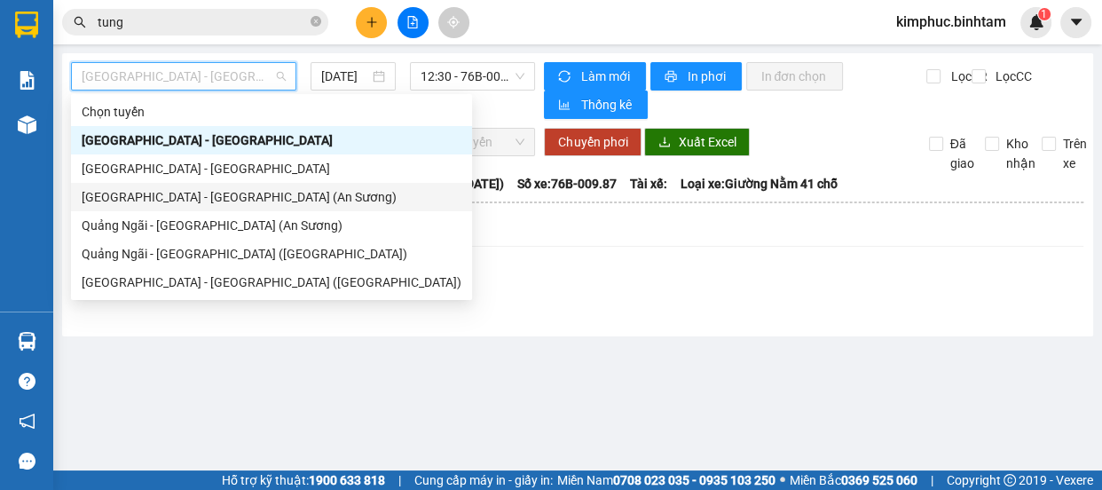
click at [193, 197] on div "[GEOGRAPHIC_DATA] - [GEOGRAPHIC_DATA] (An Sương)" at bounding box center [272, 197] width 380 height 20
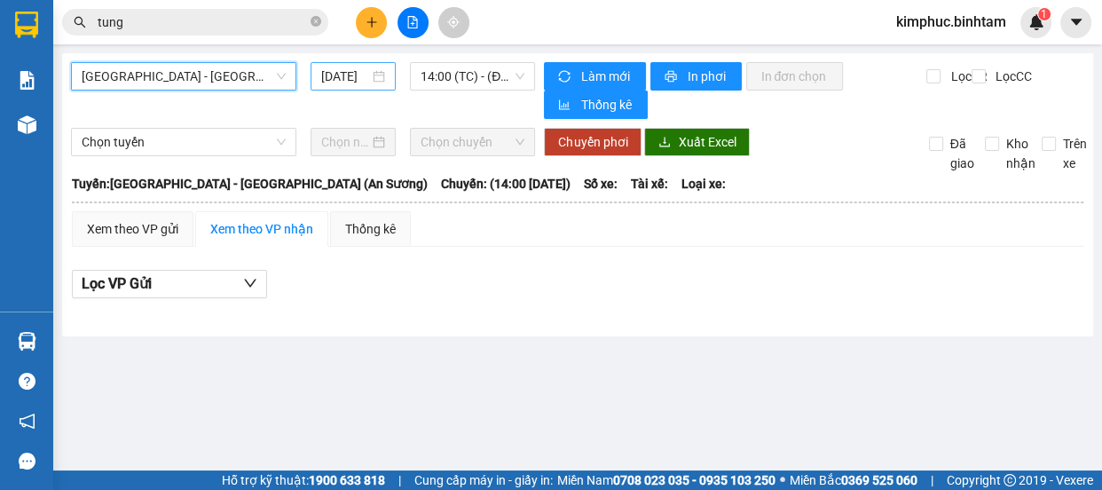
click at [345, 70] on input "[DATE]" at bounding box center [345, 77] width 48 height 20
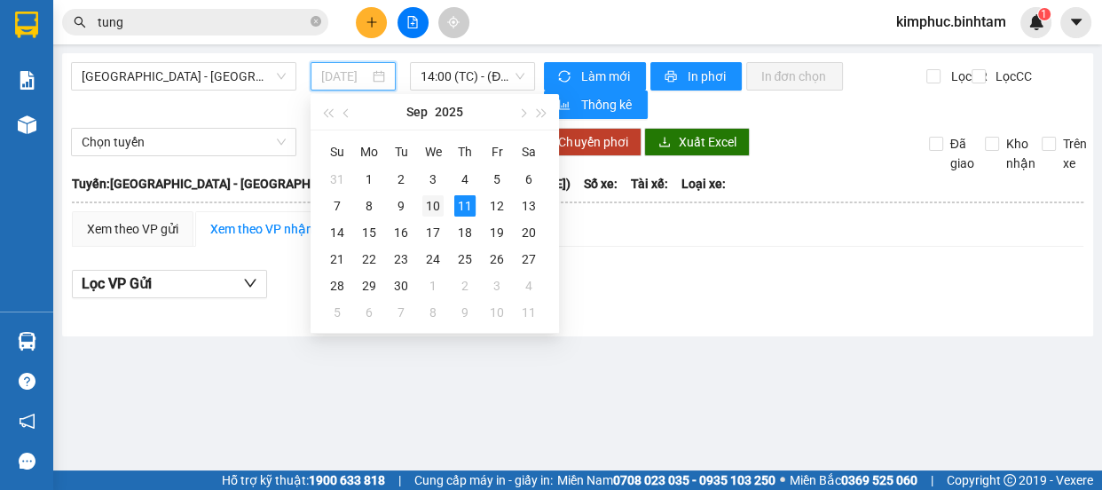
click at [431, 209] on div "10" at bounding box center [432, 205] width 21 height 21
type input "[DATE]"
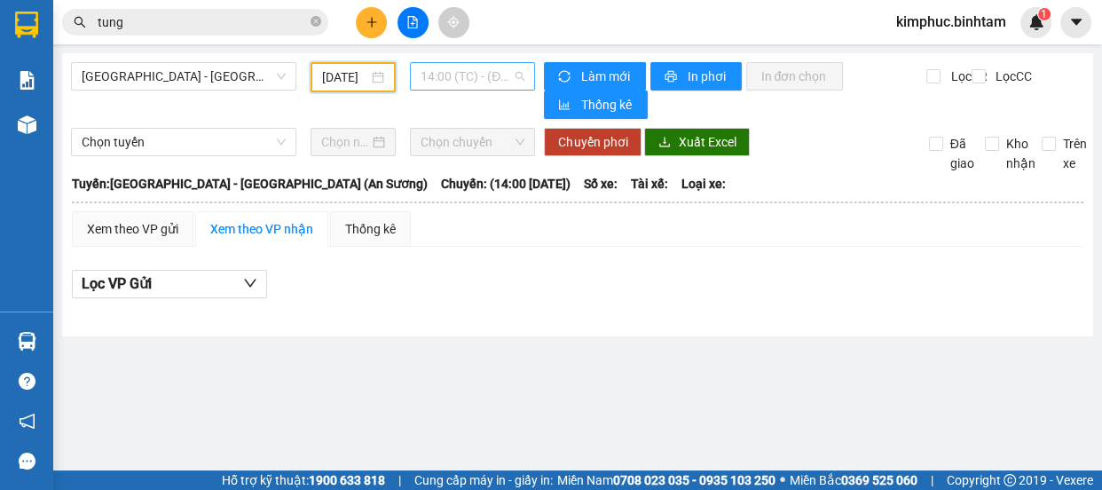
click at [454, 73] on span "14:00 (TC) - (Đã hủy)" at bounding box center [473, 76] width 104 height 27
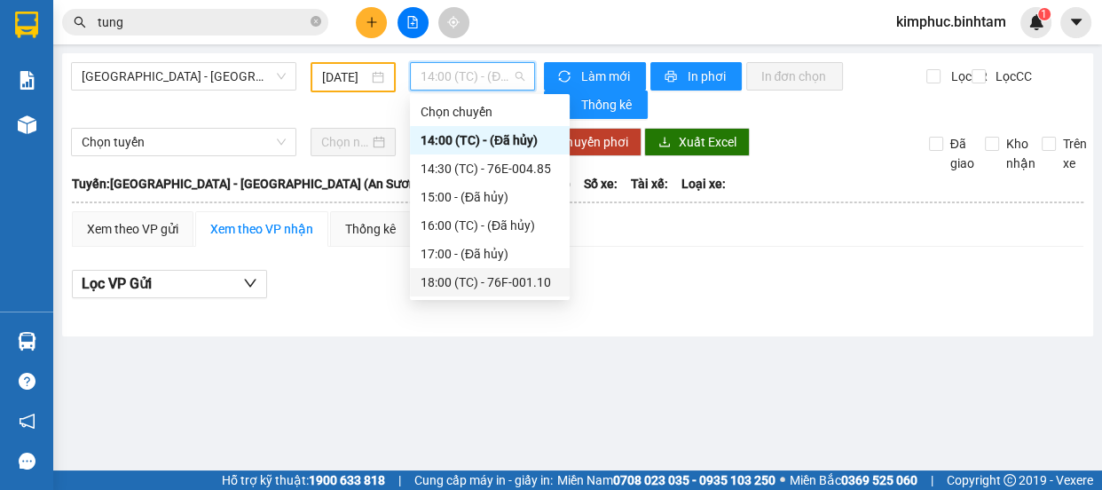
click at [474, 287] on div "18:00 (TC) - 76F-001.10" at bounding box center [490, 282] width 138 height 20
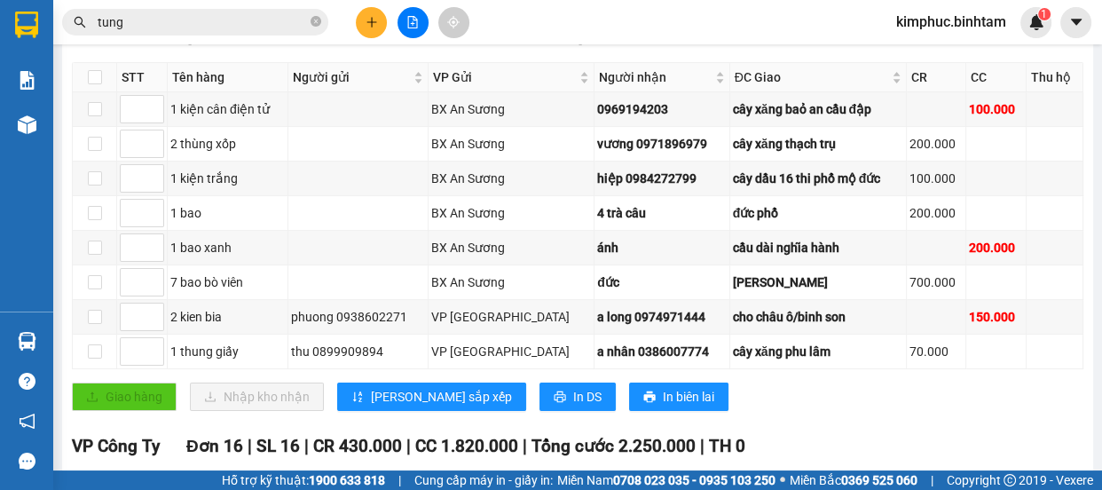
scroll to position [80, 0]
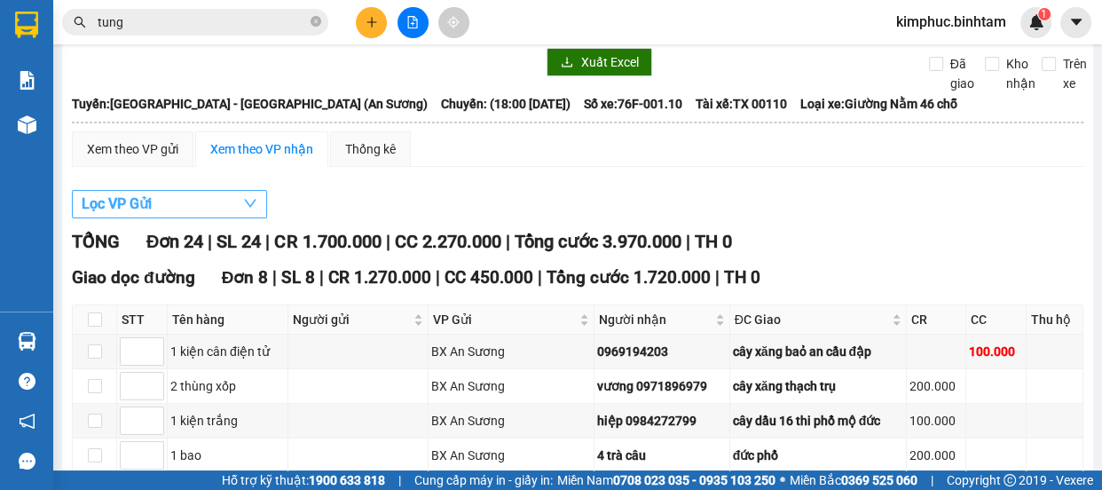
click at [105, 207] on span "Lọc VP Gửi" at bounding box center [117, 204] width 70 height 22
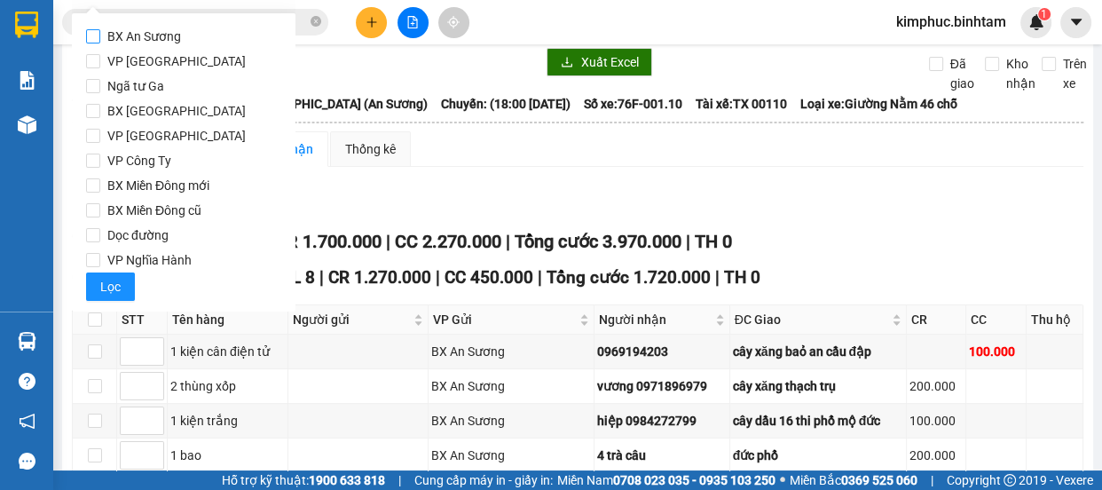
click at [91, 34] on input "BX An Sương" at bounding box center [93, 36] width 14 height 14
checkbox input "true"
click at [110, 280] on span "Lọc" at bounding box center [110, 287] width 20 height 20
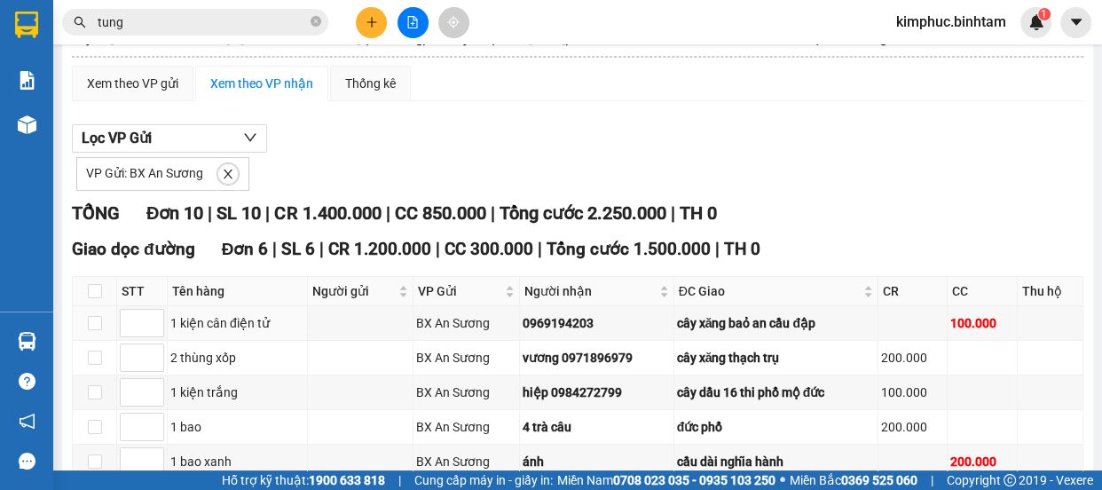
scroll to position [0, 0]
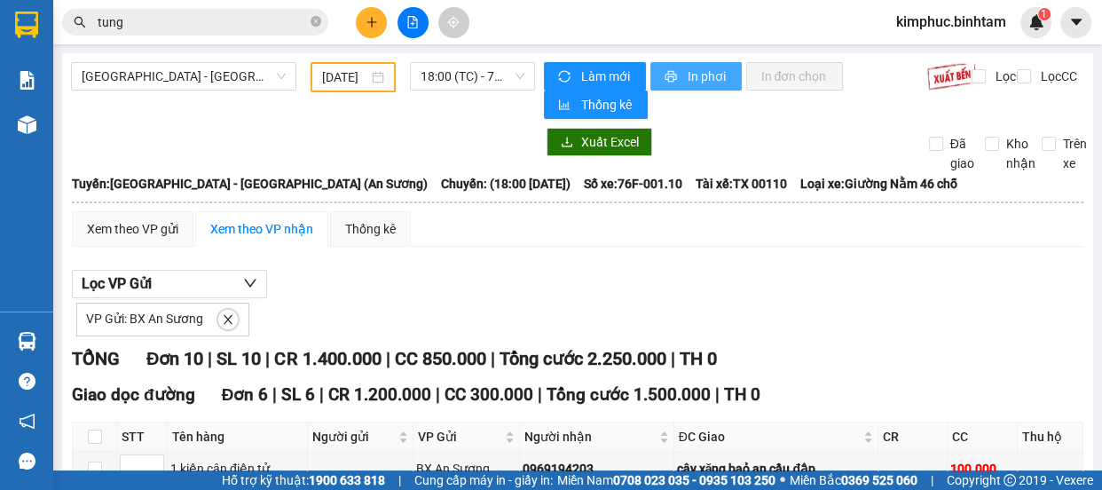
click at [665, 66] on button "In phơi" at bounding box center [696, 76] width 91 height 28
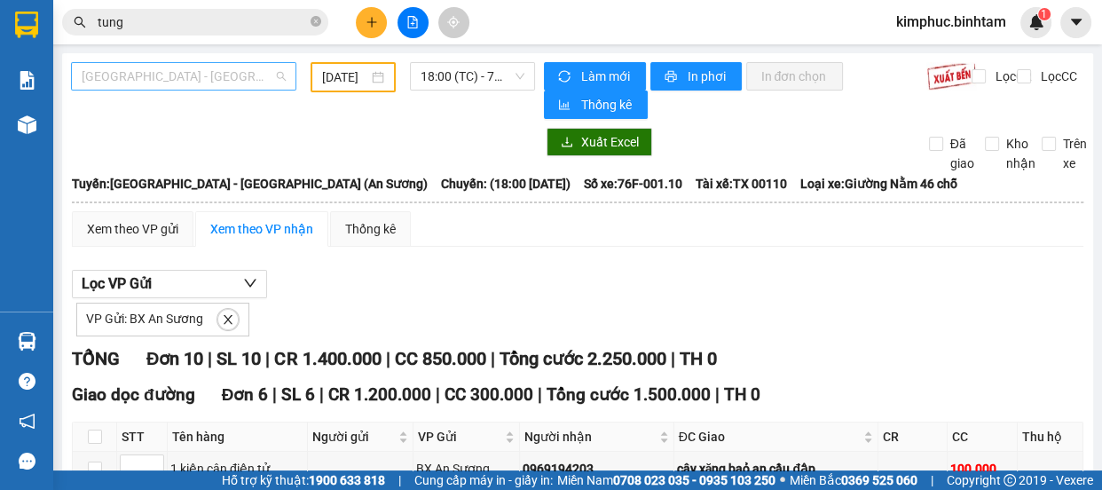
click at [260, 78] on span "[GEOGRAPHIC_DATA] - [GEOGRAPHIC_DATA] (An Sương)" at bounding box center [184, 76] width 204 height 27
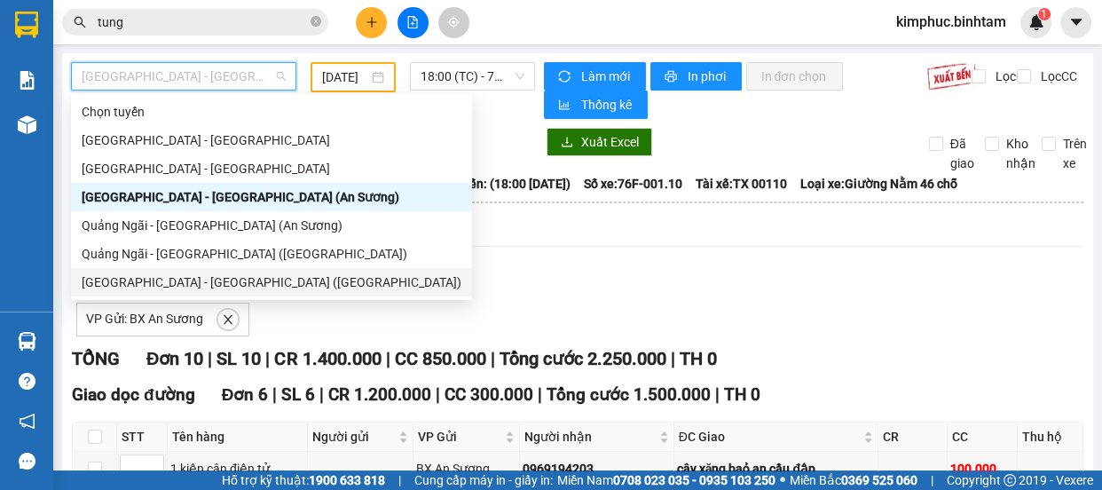
click at [207, 272] on div "[GEOGRAPHIC_DATA] - [GEOGRAPHIC_DATA] ([GEOGRAPHIC_DATA])" at bounding box center [272, 282] width 380 height 20
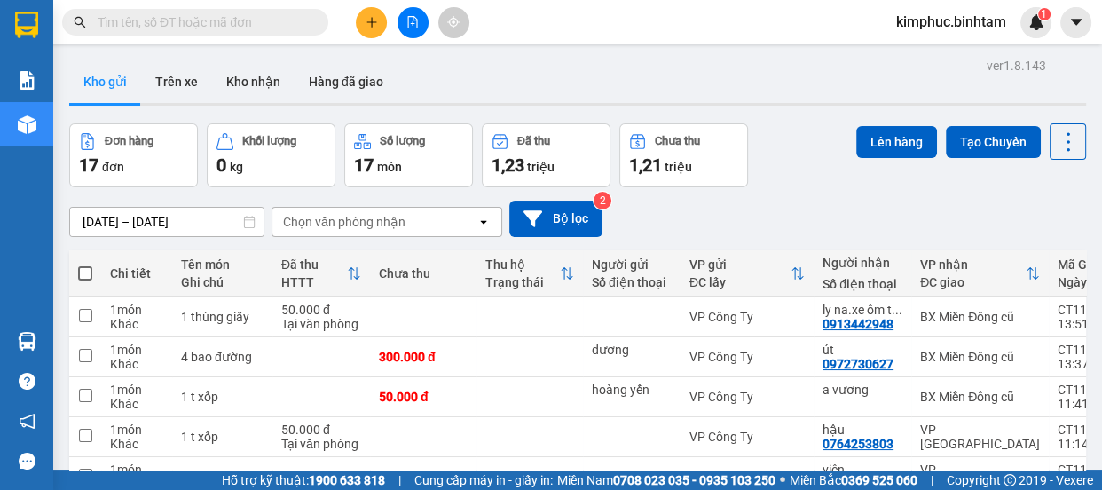
click at [370, 26] on icon "plus" at bounding box center [372, 22] width 12 height 12
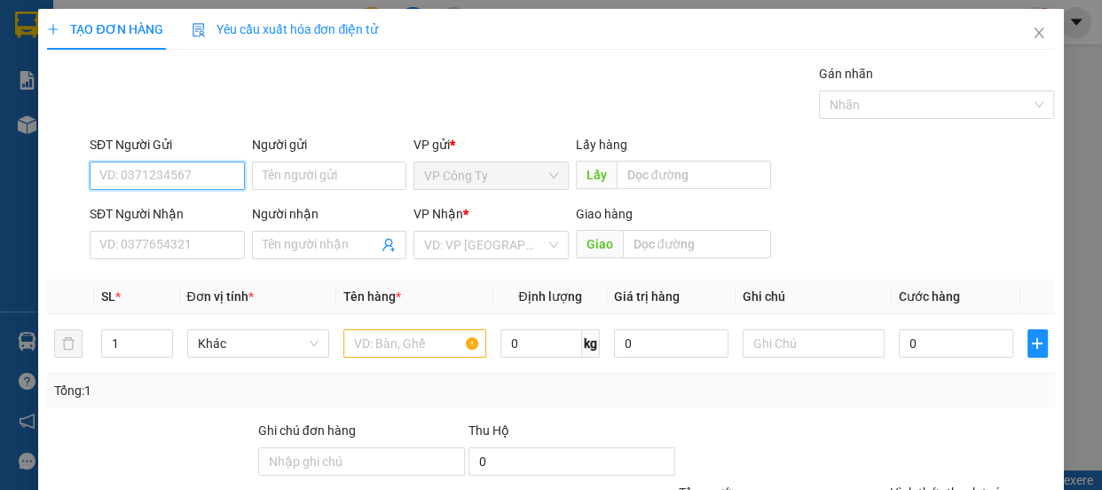
click at [149, 177] on input "SĐT Người Gửi" at bounding box center [167, 176] width 155 height 28
click at [186, 172] on input "0914031022" at bounding box center [167, 176] width 155 height 28
click at [194, 174] on input "0914031022" at bounding box center [167, 176] width 155 height 28
type input "0914031022"
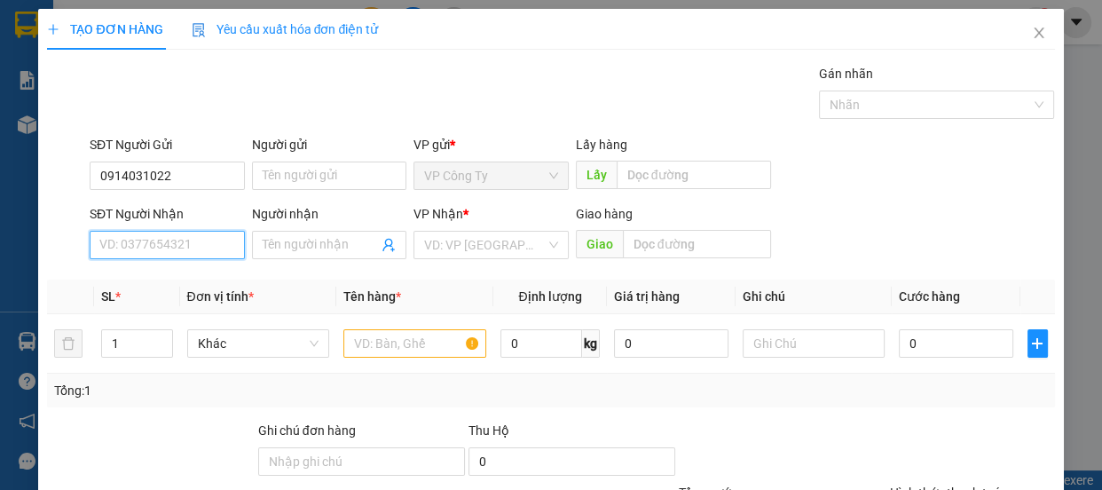
click at [153, 246] on input "SĐT Người Nhận" at bounding box center [167, 245] width 155 height 28
click at [177, 244] on input "0795590075" at bounding box center [167, 245] width 155 height 28
type input "0795590075"
click at [294, 243] on input "Người nhận" at bounding box center [321, 245] width 116 height 20
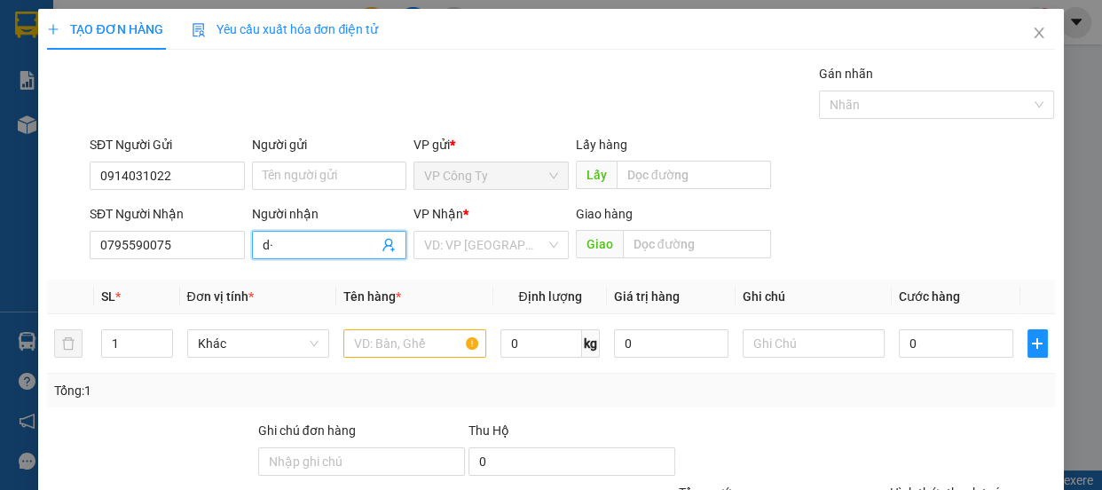
type input "d"
type input "đạt"
click at [499, 244] on input "search" at bounding box center [485, 245] width 122 height 27
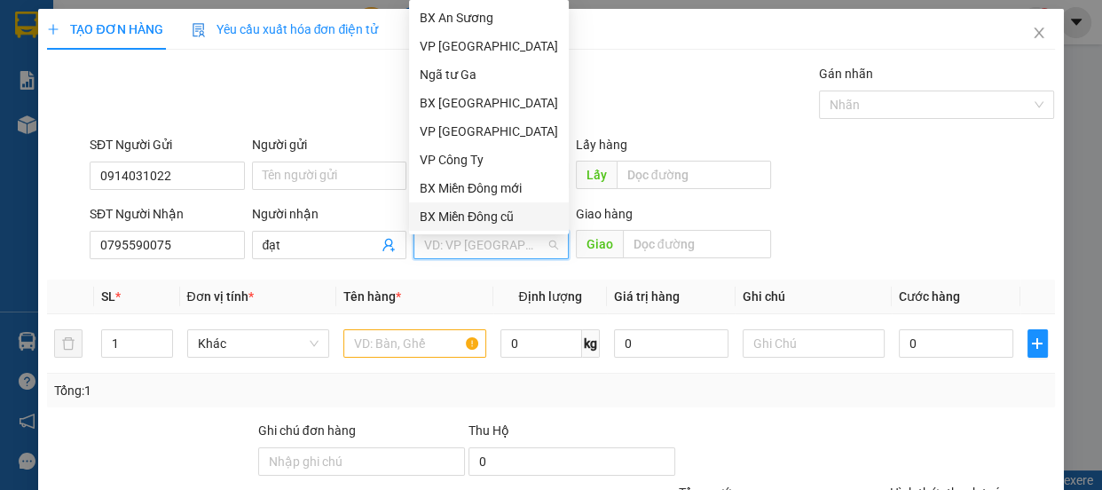
click at [450, 215] on div "BX Miền Đông cũ" at bounding box center [489, 217] width 138 height 20
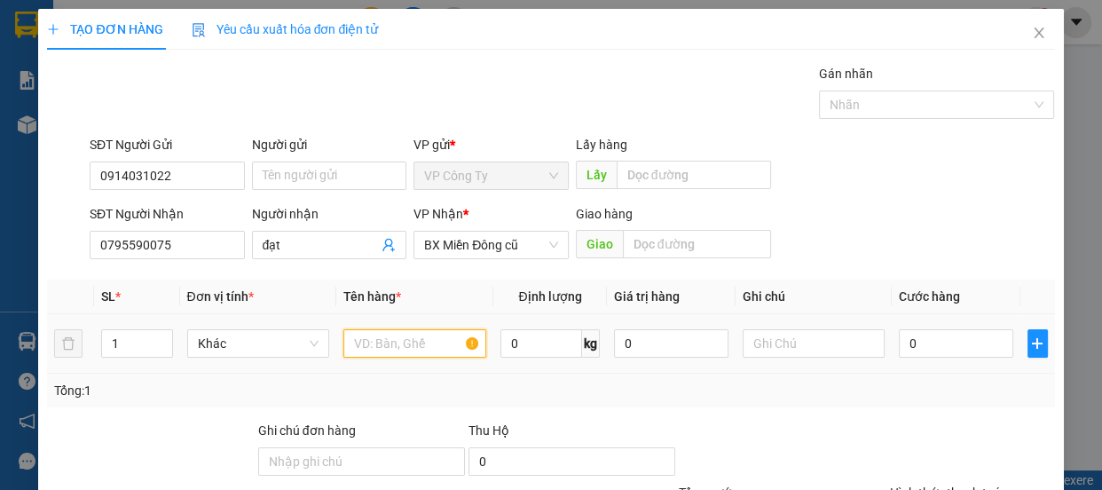
click at [449, 339] on input "text" at bounding box center [414, 343] width 143 height 28
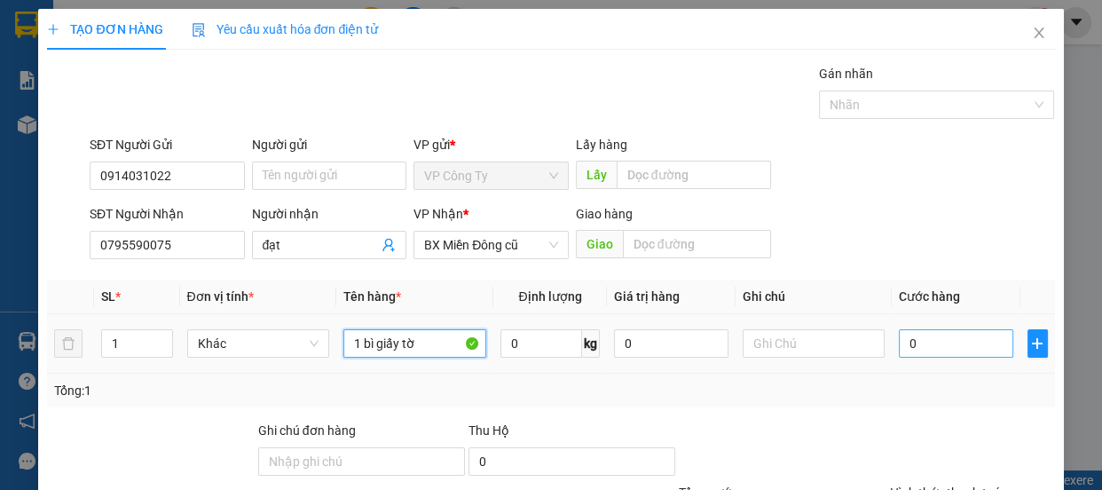
type input "1 bì giấy tờ"
click at [899, 348] on input "0" at bounding box center [956, 343] width 114 height 28
type input "4"
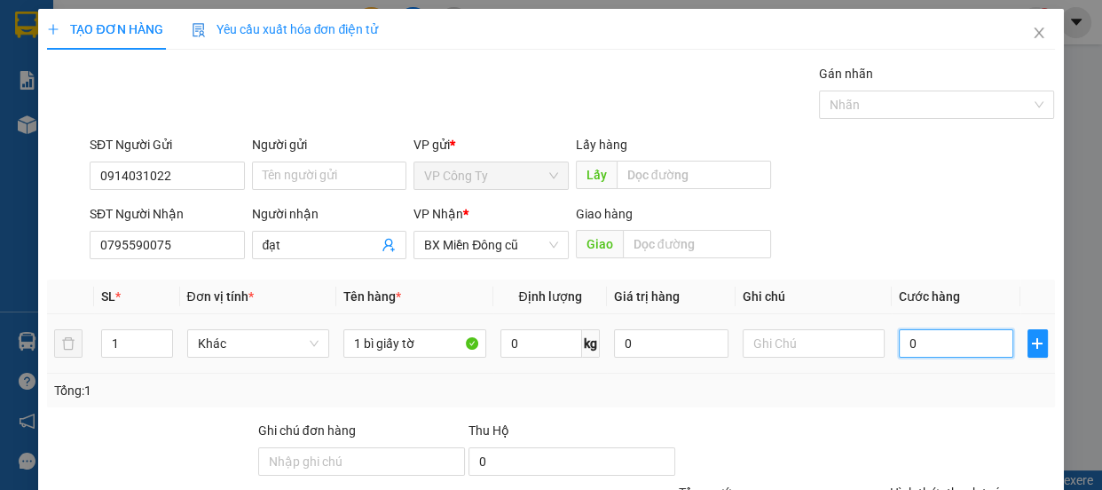
type input "4"
type input "40"
type input "400"
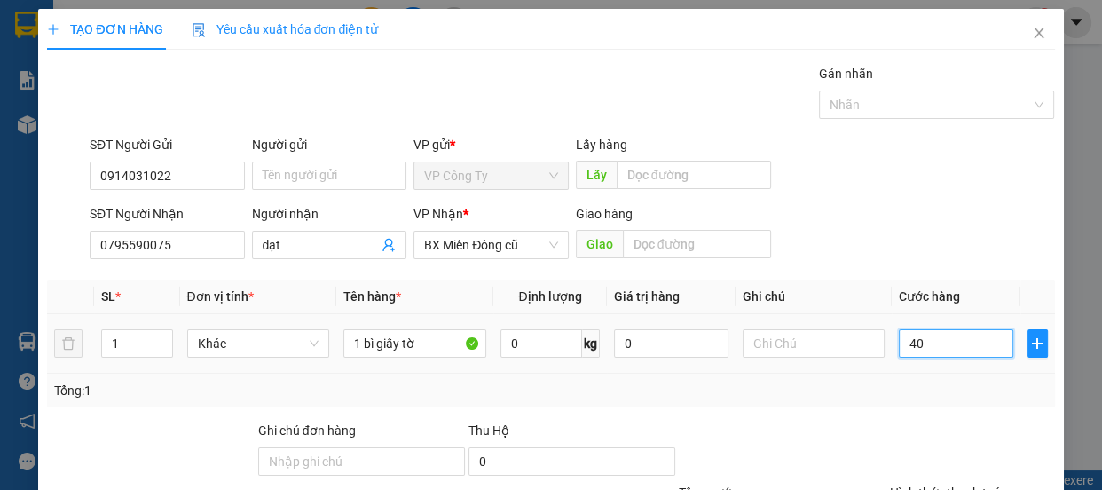
type input "400"
type input "4.000"
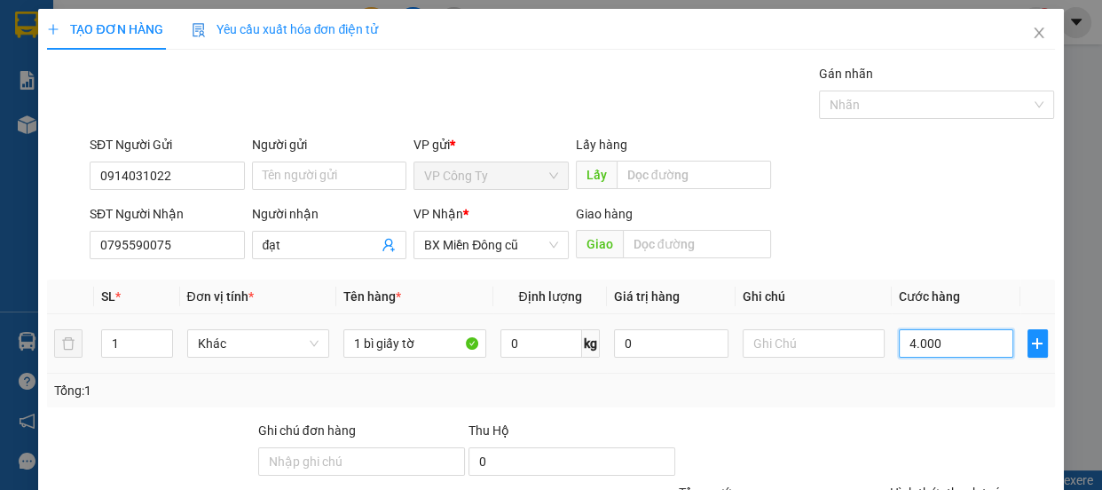
type input "40.000"
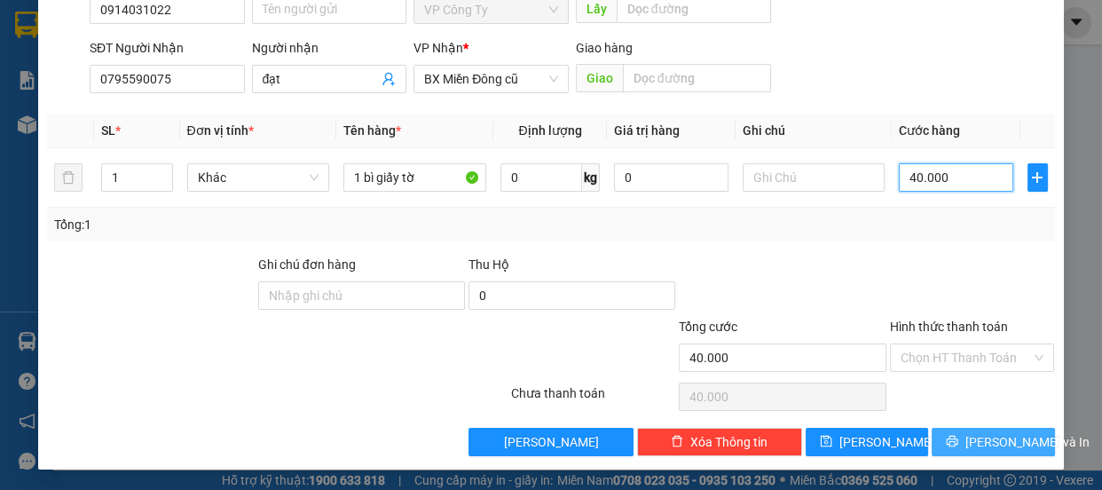
type input "40.000"
click at [954, 440] on icon "printer" at bounding box center [952, 441] width 12 height 12
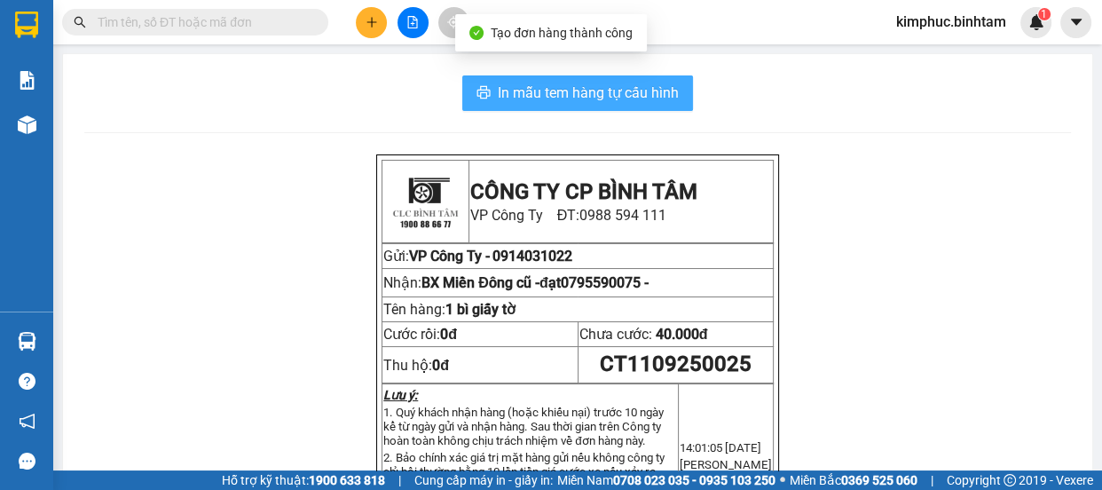
click at [604, 97] on span "In mẫu tem hàng tự cấu hình" at bounding box center [588, 93] width 181 height 22
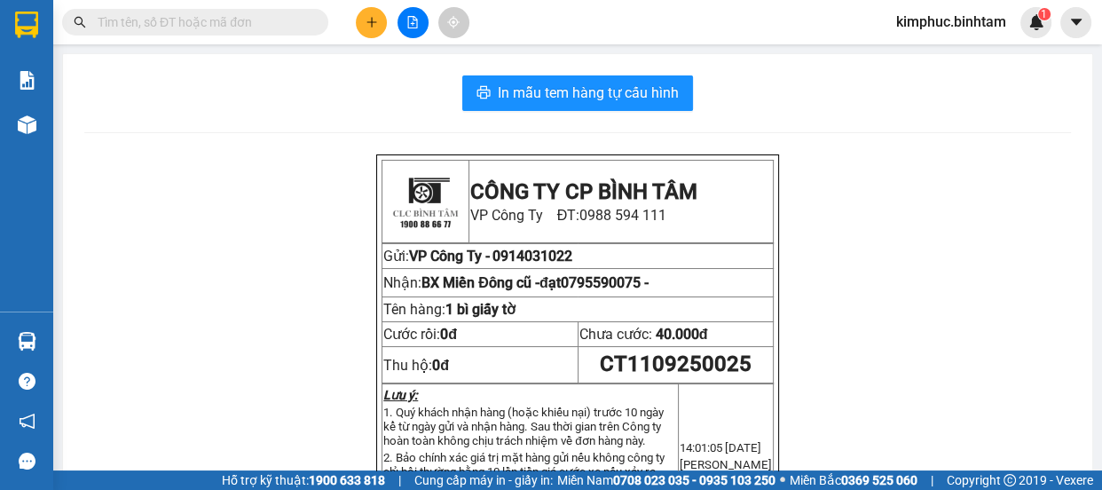
scroll to position [32, 0]
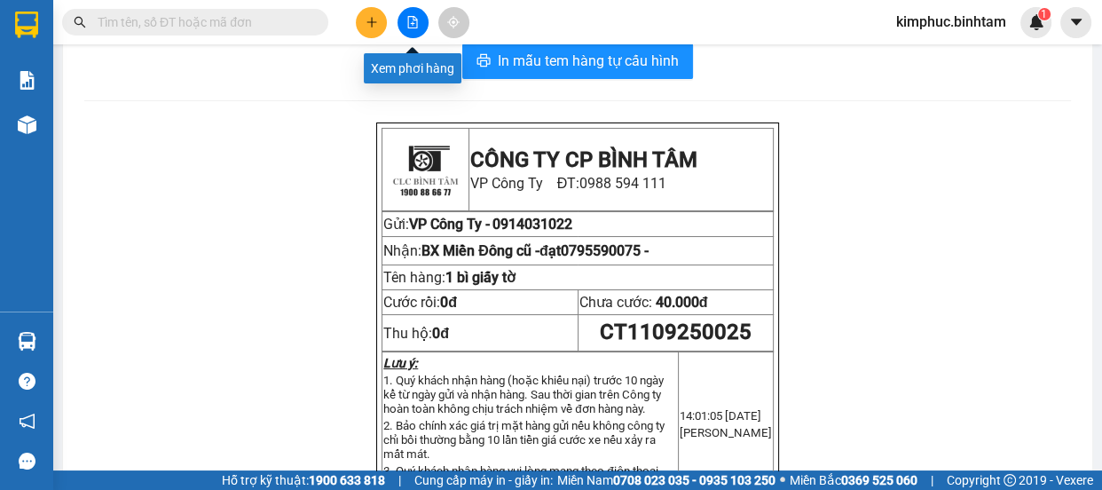
click at [413, 17] on icon "file-add" at bounding box center [413, 22] width 10 height 12
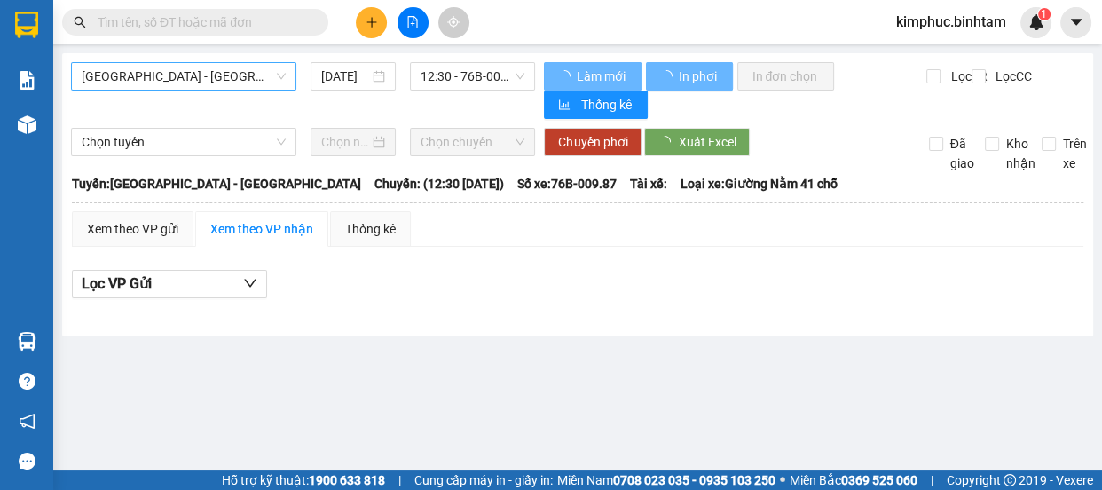
click at [257, 74] on span "[GEOGRAPHIC_DATA] - [GEOGRAPHIC_DATA]" at bounding box center [184, 76] width 204 height 27
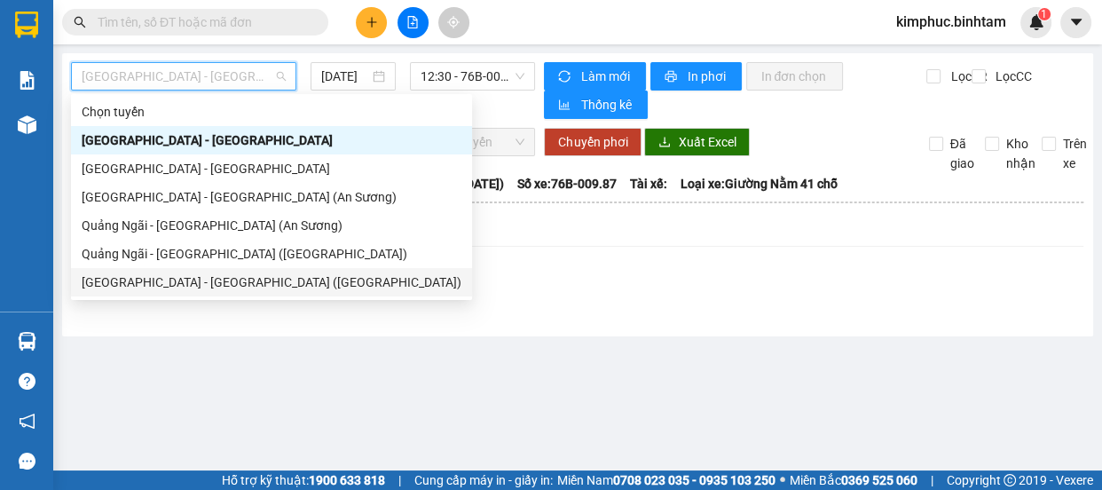
click at [155, 284] on div "[GEOGRAPHIC_DATA] - [GEOGRAPHIC_DATA] ([GEOGRAPHIC_DATA])" at bounding box center [272, 282] width 380 height 20
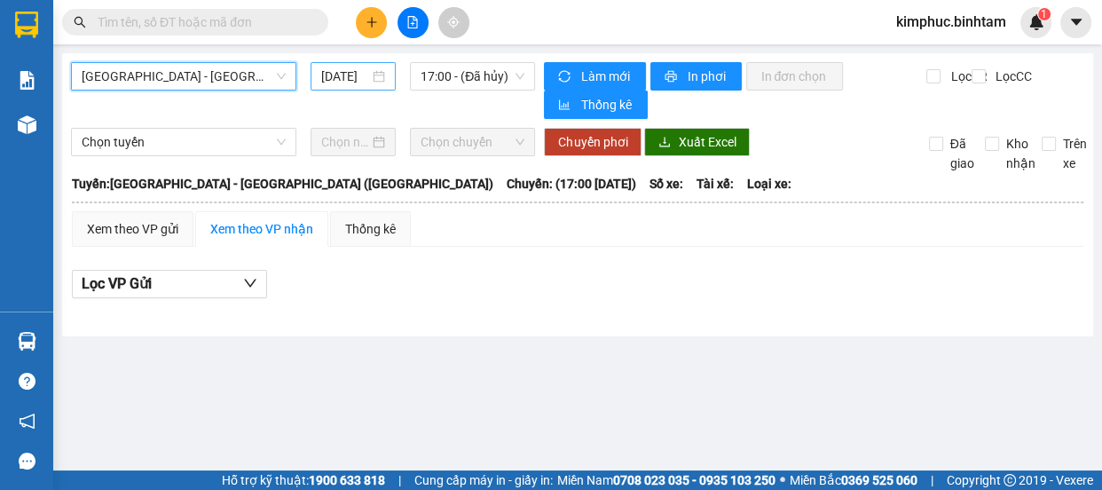
click at [376, 75] on div "[DATE]" at bounding box center [353, 77] width 64 height 20
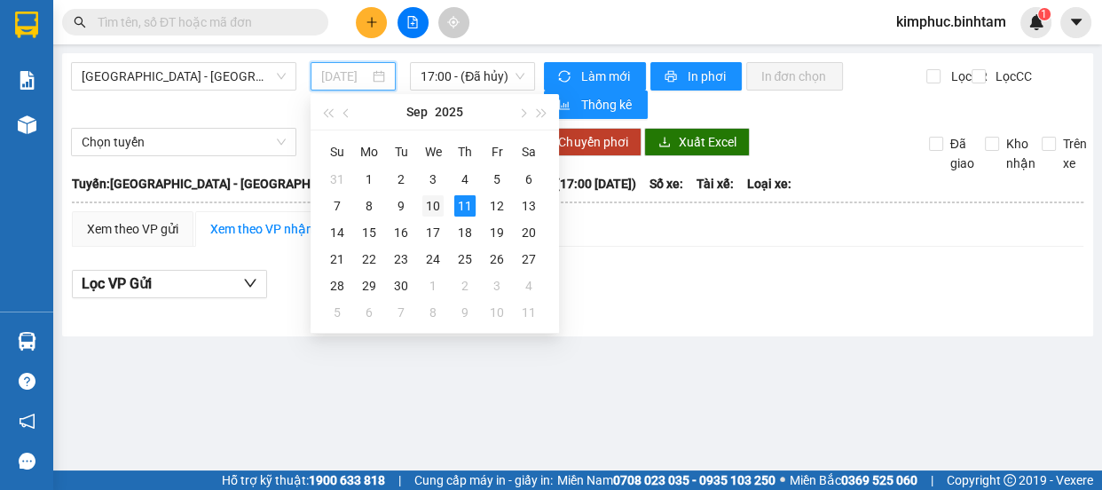
click at [438, 203] on div "10" at bounding box center [432, 205] width 21 height 21
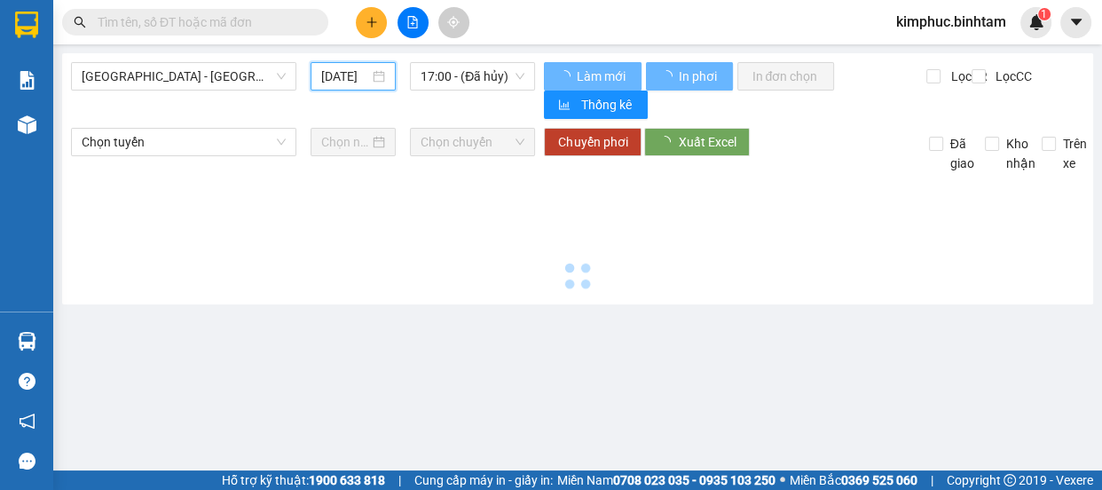
type input "[DATE]"
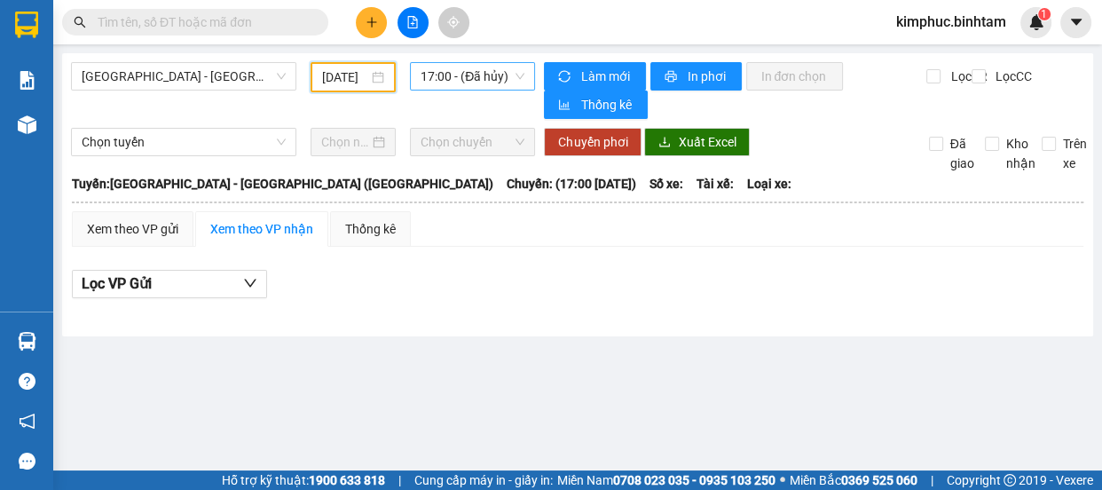
click at [470, 74] on span "17:00 - (Đã hủy)" at bounding box center [473, 76] width 104 height 27
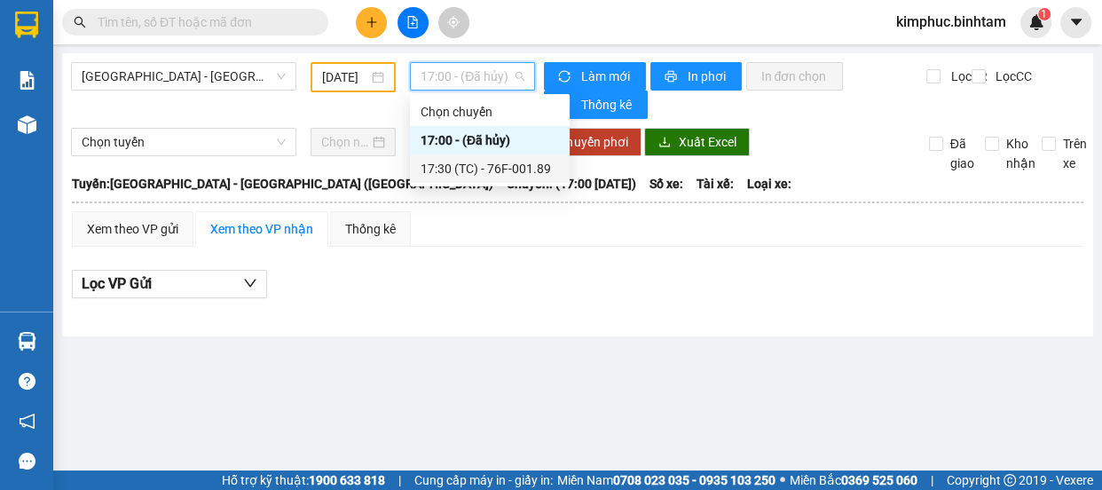
click at [480, 170] on div "17:30 (TC) - 76F-001.89" at bounding box center [490, 169] width 138 height 20
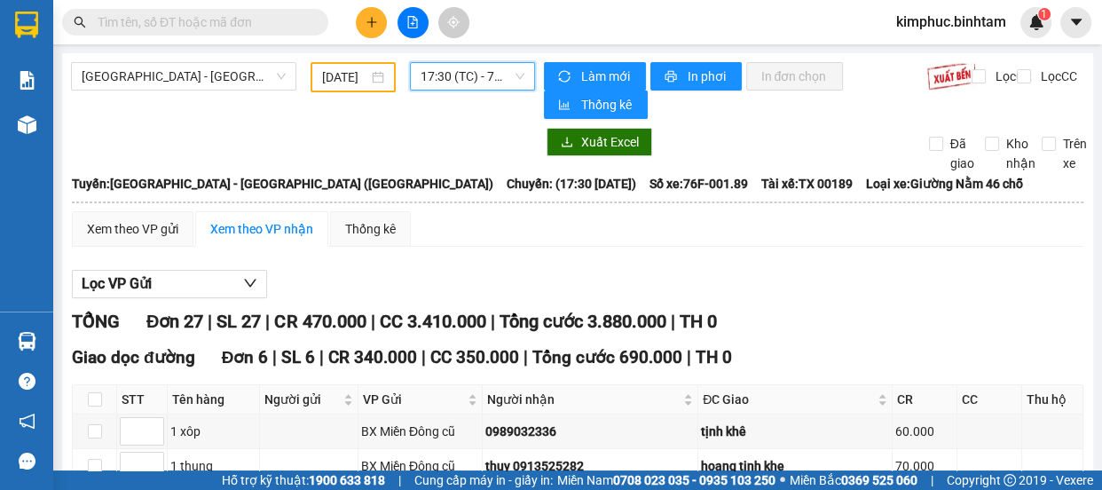
click at [233, 22] on input "text" at bounding box center [202, 22] width 209 height 20
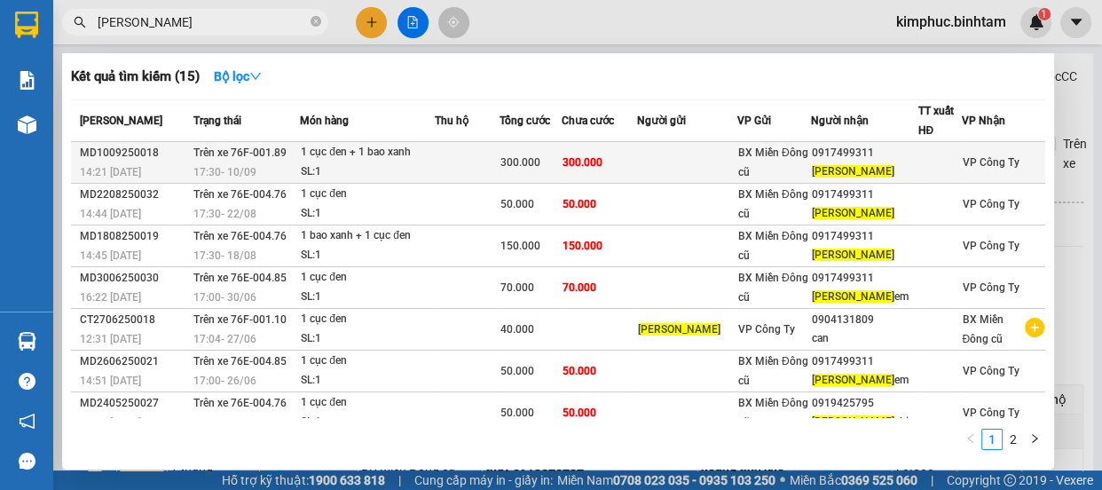
type input "[PERSON_NAME]"
click at [346, 154] on div "1 cục đen + 1 bao xanh" at bounding box center [367, 153] width 133 height 20
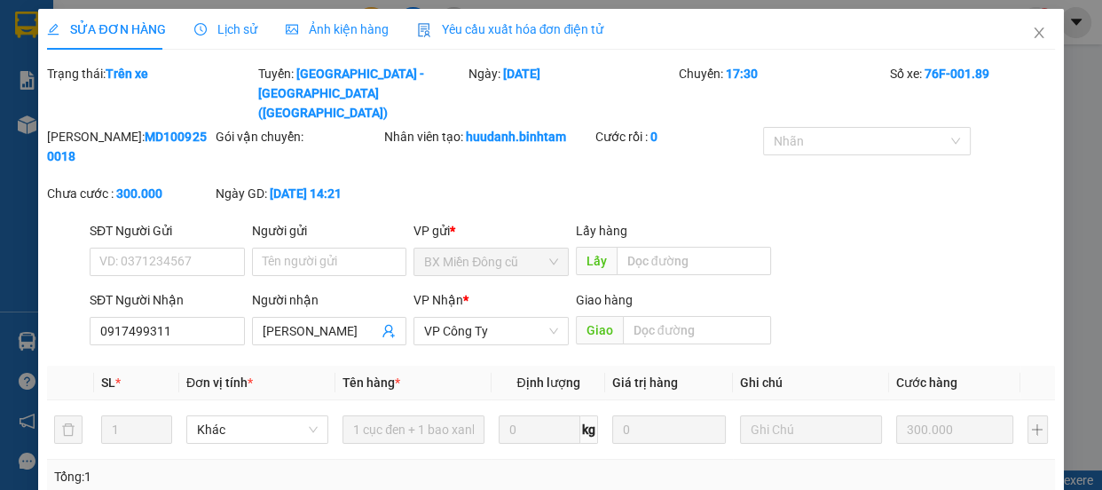
type input "0917499311"
type input "[PERSON_NAME]"
type input "300.000"
click at [209, 317] on input "0917499311" at bounding box center [167, 331] width 155 height 28
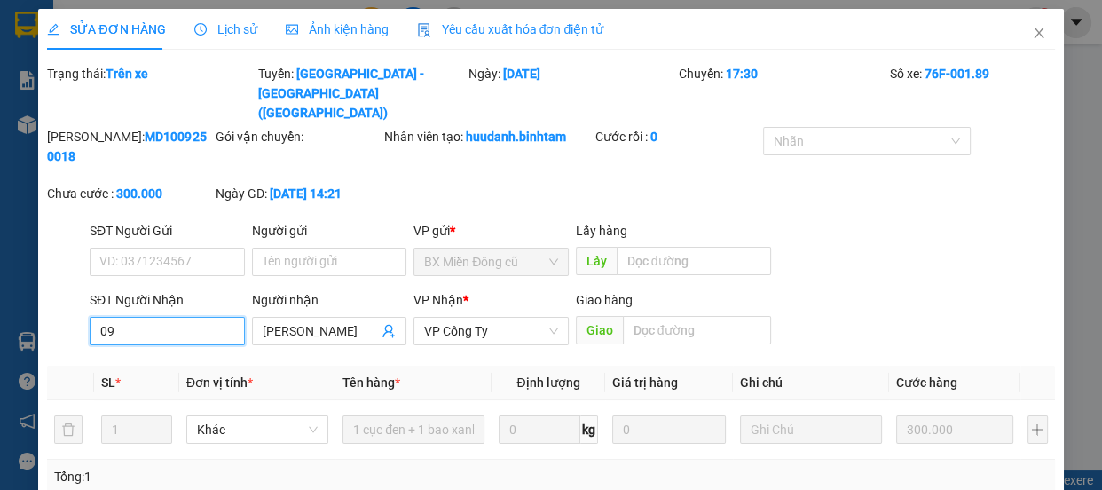
type input "0"
click at [338, 321] on input "[PERSON_NAME]" at bounding box center [321, 331] width 116 height 20
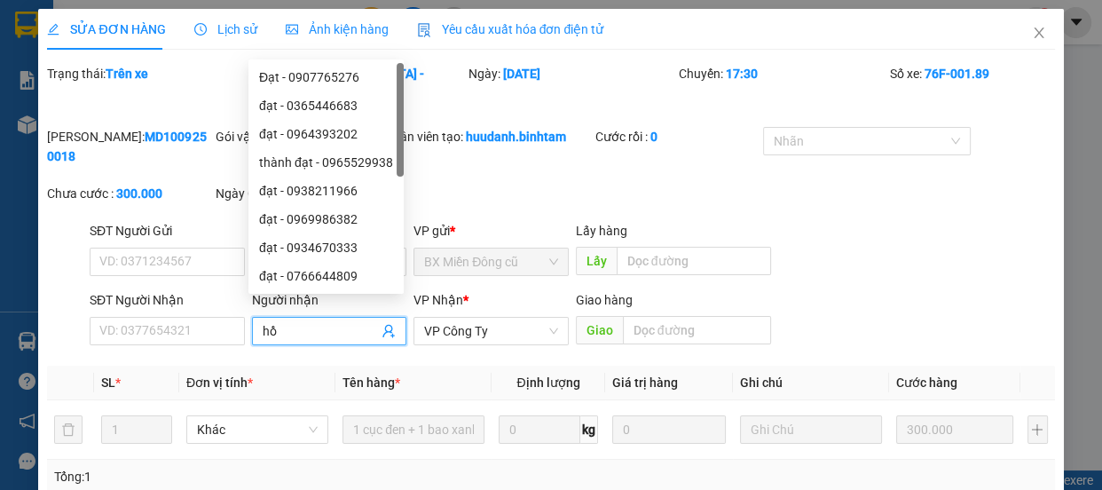
type input "h"
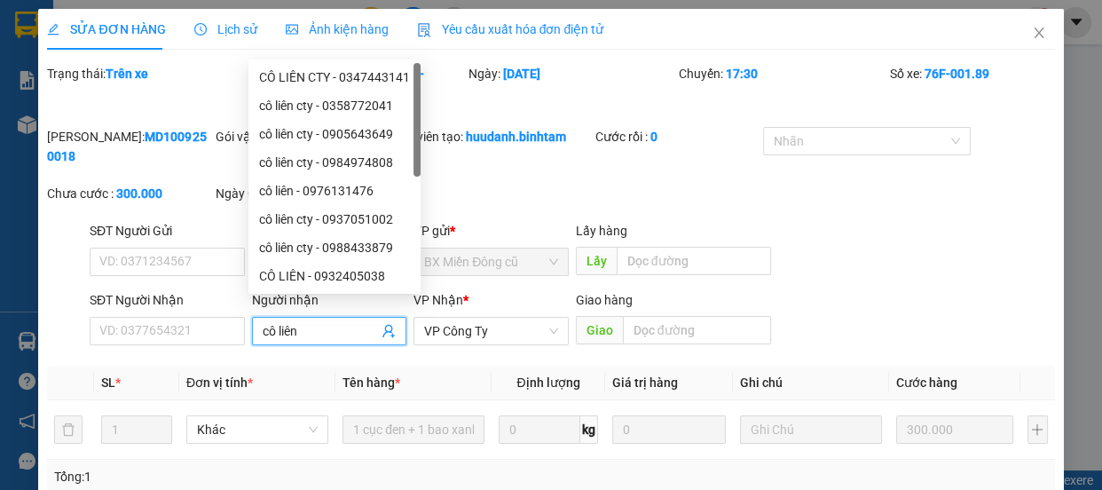
type input "cô liên"
click at [541, 177] on div "[PERSON_NAME]: MD1009250018 Gói vận chuyển: Nhân viên tạo: huudanh.binhtam Cước…" at bounding box center [550, 174] width 1011 height 94
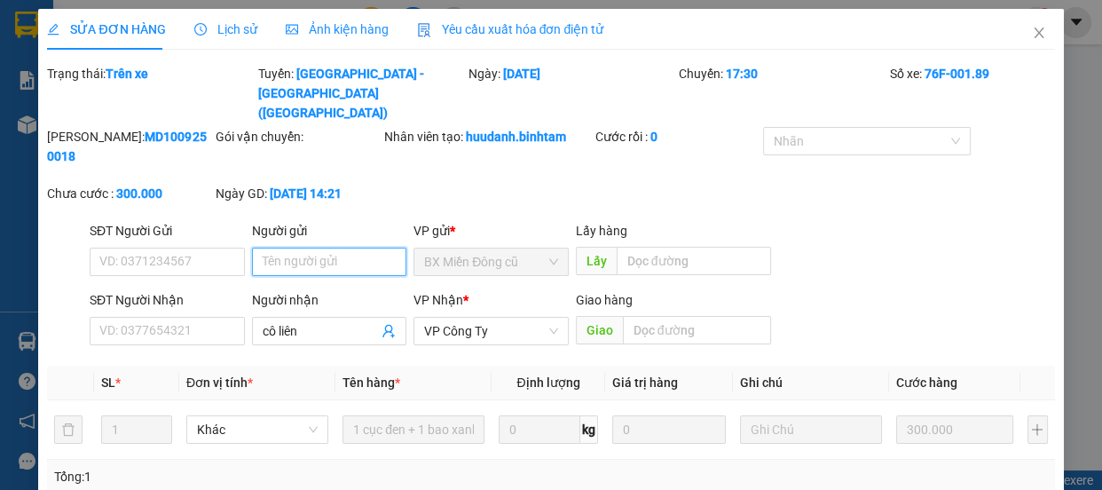
click at [342, 248] on input "Người gửi" at bounding box center [329, 262] width 155 height 28
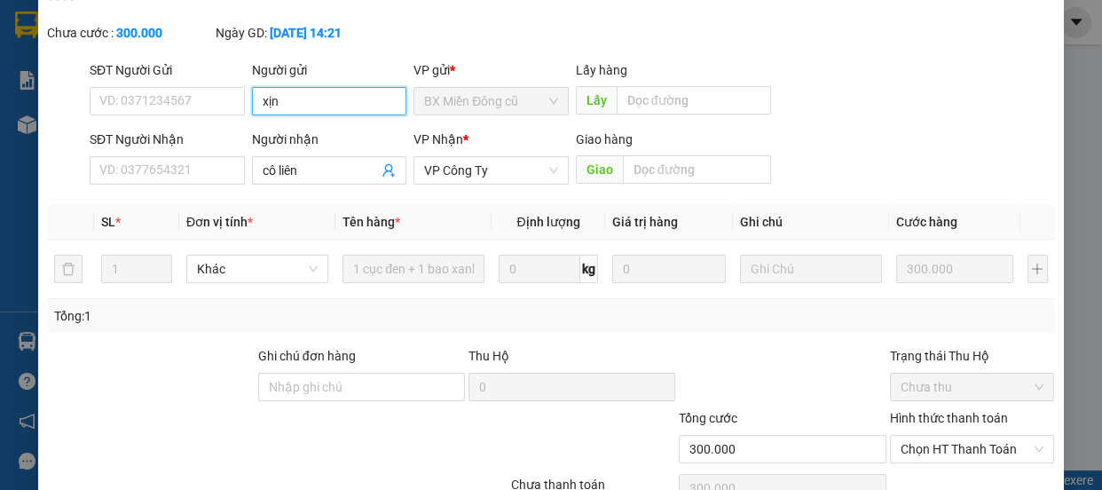
scroll to position [233, 0]
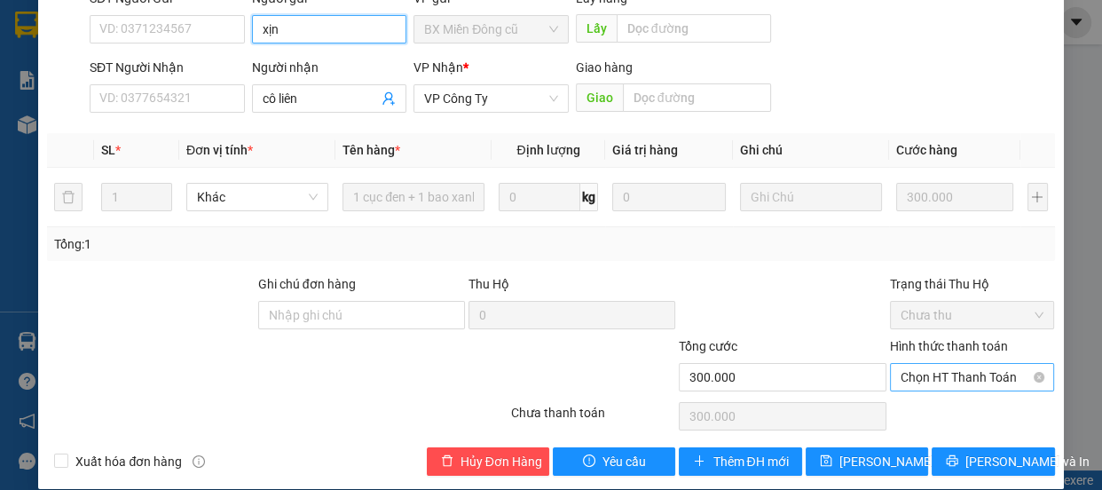
click at [945, 364] on span "Chọn HT Thanh Toán" at bounding box center [973, 377] width 144 height 27
type input "xịn"
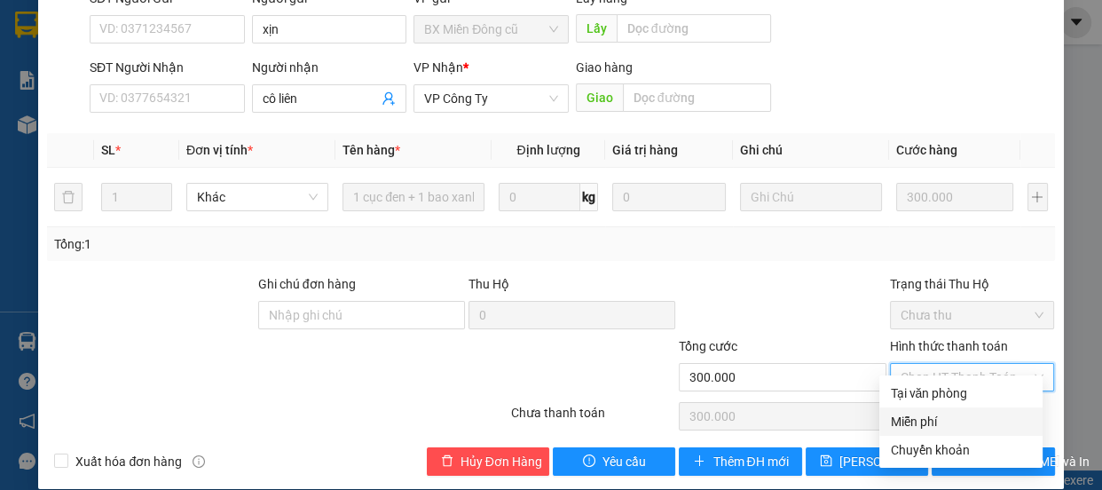
click at [921, 416] on div "Miễn phí" at bounding box center [961, 422] width 142 height 20
type input "0"
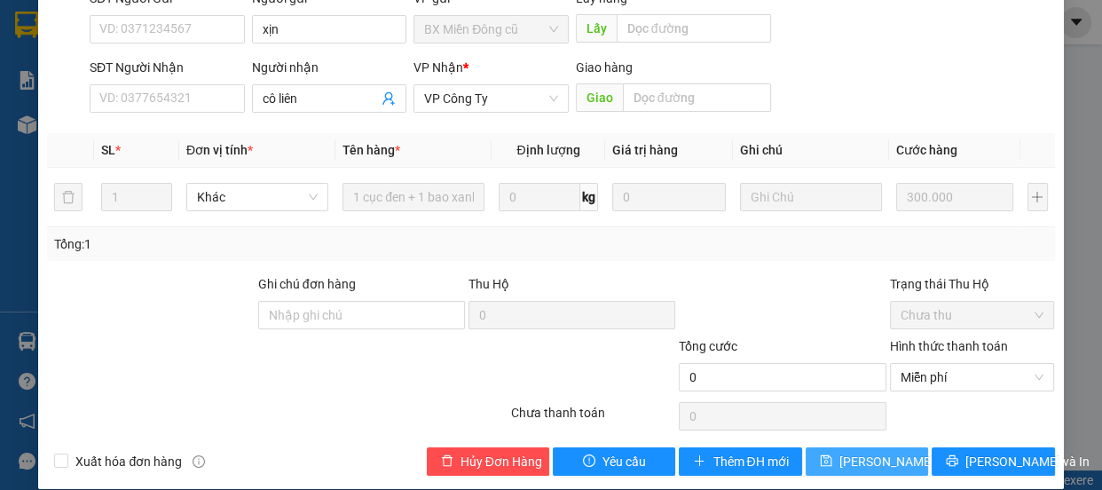
click at [858, 452] on span "[PERSON_NAME] thay đổi" at bounding box center [911, 462] width 142 height 20
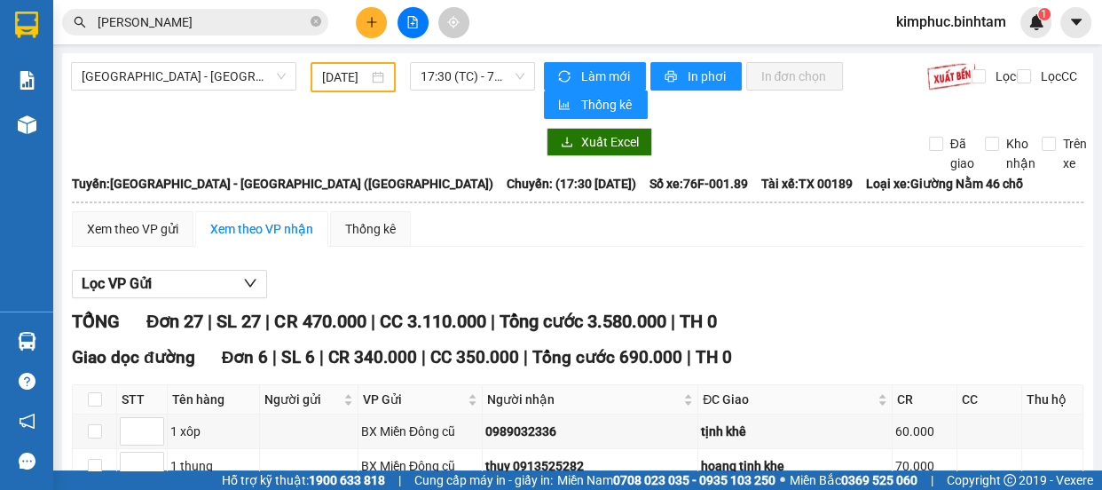
scroll to position [403, 0]
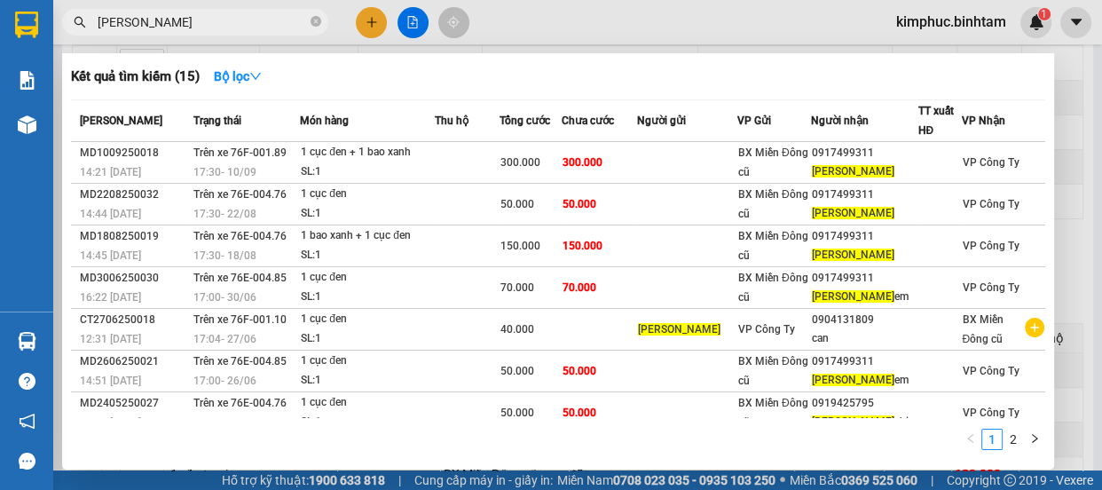
click at [229, 24] on input "[PERSON_NAME]" at bounding box center [202, 22] width 209 height 20
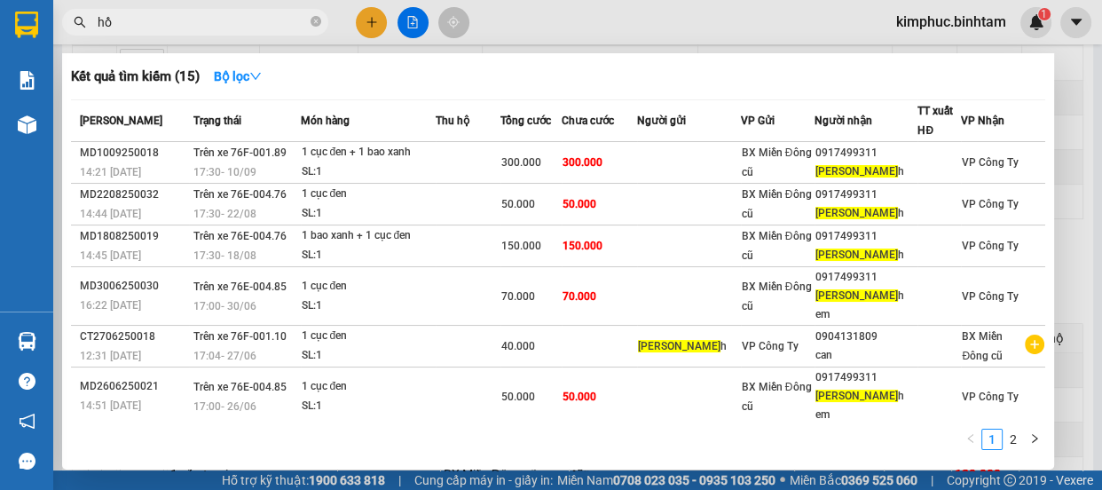
type input "h"
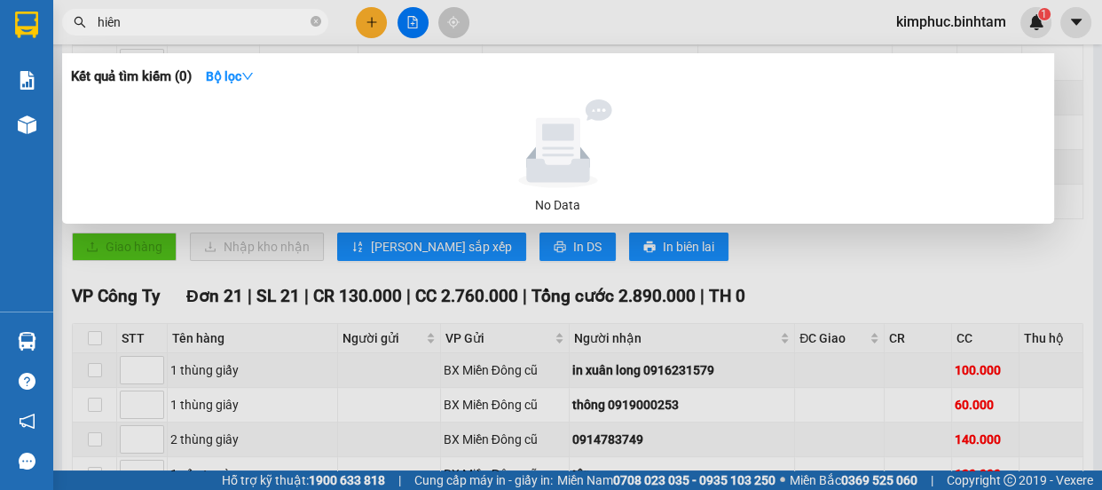
click at [959, 268] on div at bounding box center [551, 245] width 1102 height 490
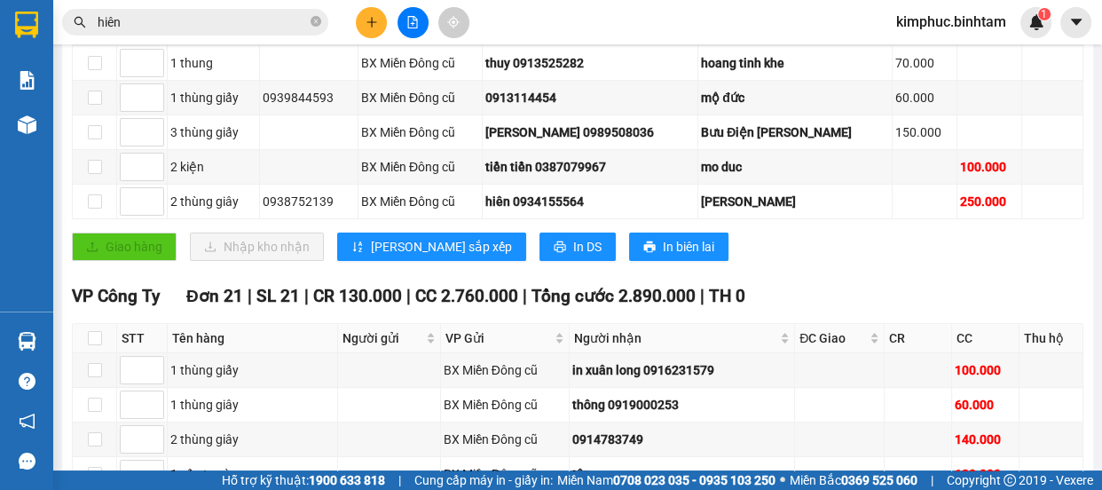
click at [138, 20] on input "hiên" at bounding box center [202, 22] width 209 height 20
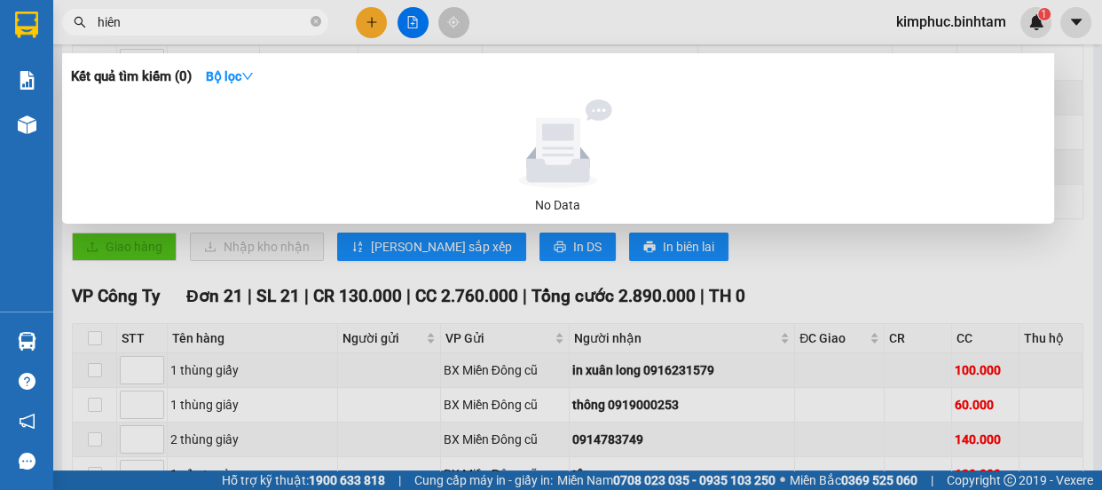
click at [138, 18] on input "hiên" at bounding box center [202, 22] width 209 height 20
type input "h"
click at [940, 268] on div at bounding box center [551, 245] width 1102 height 490
click at [275, 18] on input "0938" at bounding box center [202, 22] width 209 height 20
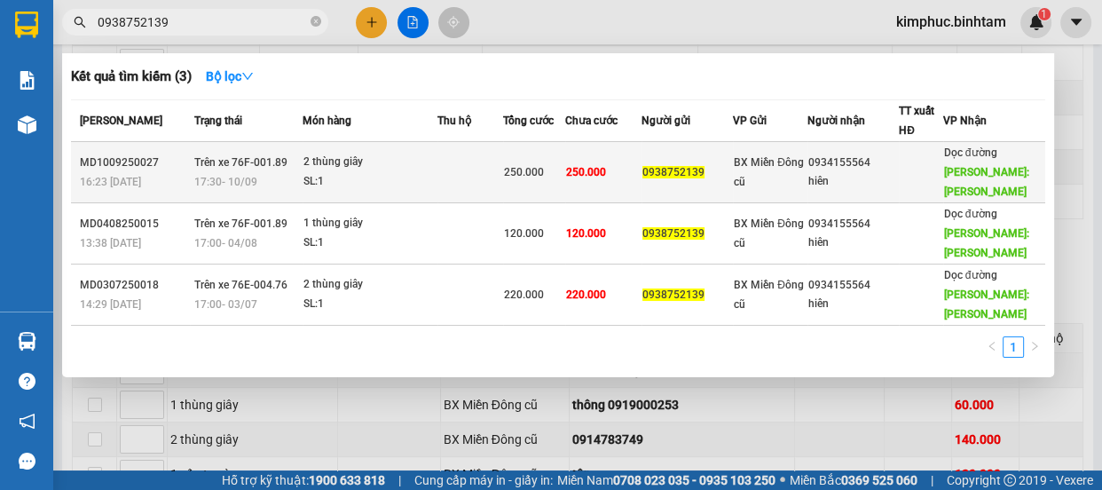
type input "0938752139"
click at [241, 160] on span "Trên xe 76F-001.89" at bounding box center [240, 162] width 93 height 12
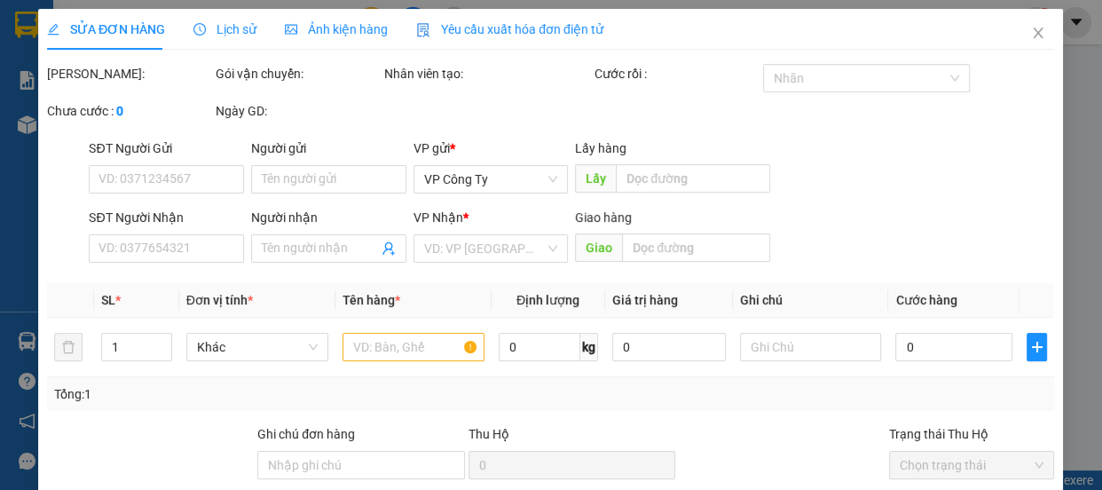
type input "0938752139"
type input "0934155564"
type input "hiên"
type input "[PERSON_NAME]"
type input "250.000"
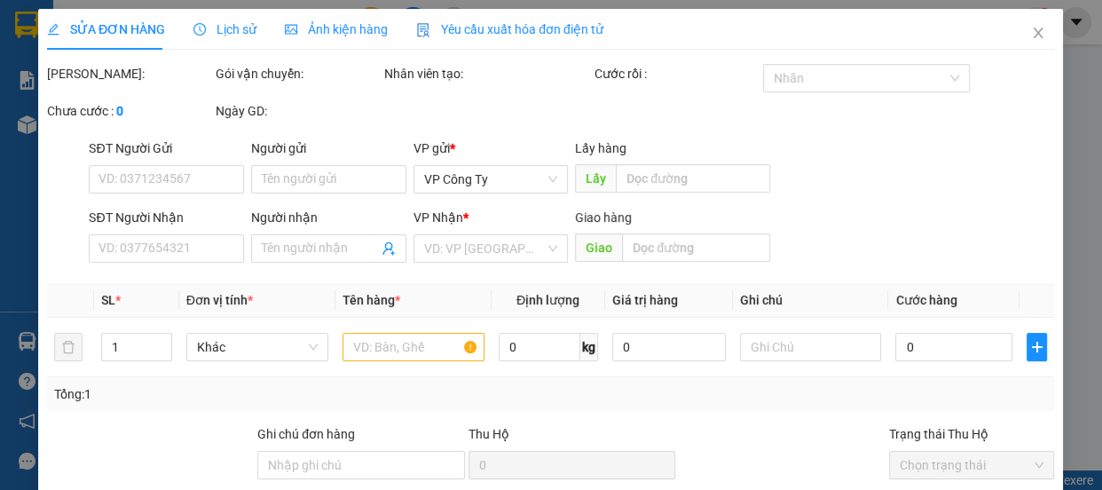
type input "250.000"
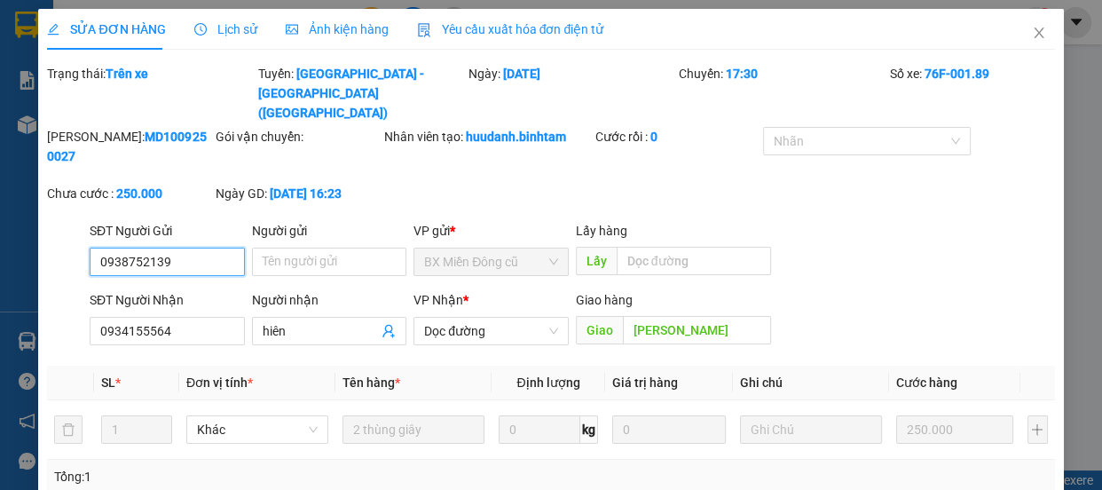
click at [200, 248] on input "0938752139" at bounding box center [167, 262] width 155 height 28
type input "0"
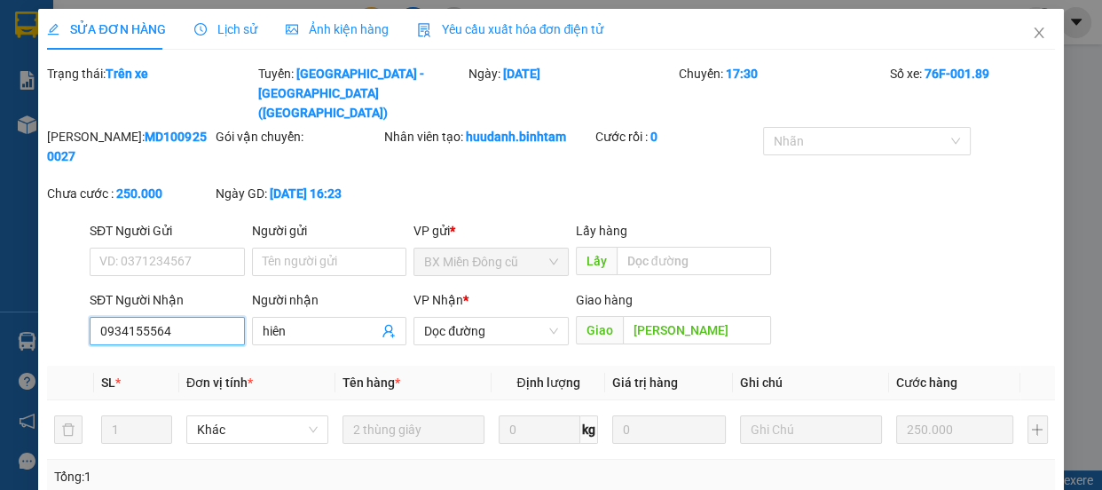
click at [175, 317] on input "0934155564" at bounding box center [167, 331] width 155 height 28
type input "0"
click at [330, 321] on input "hiên" at bounding box center [321, 331] width 116 height 20
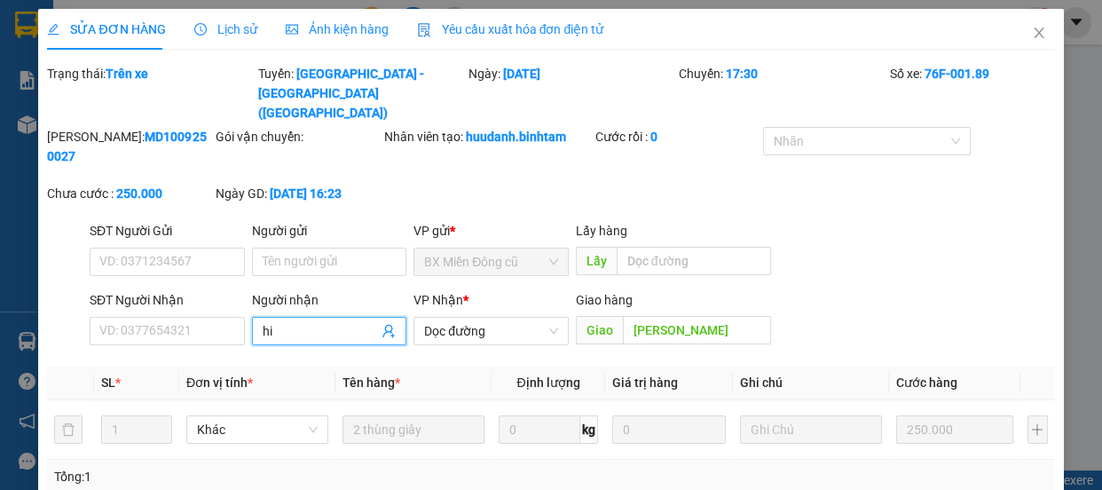
type input "h"
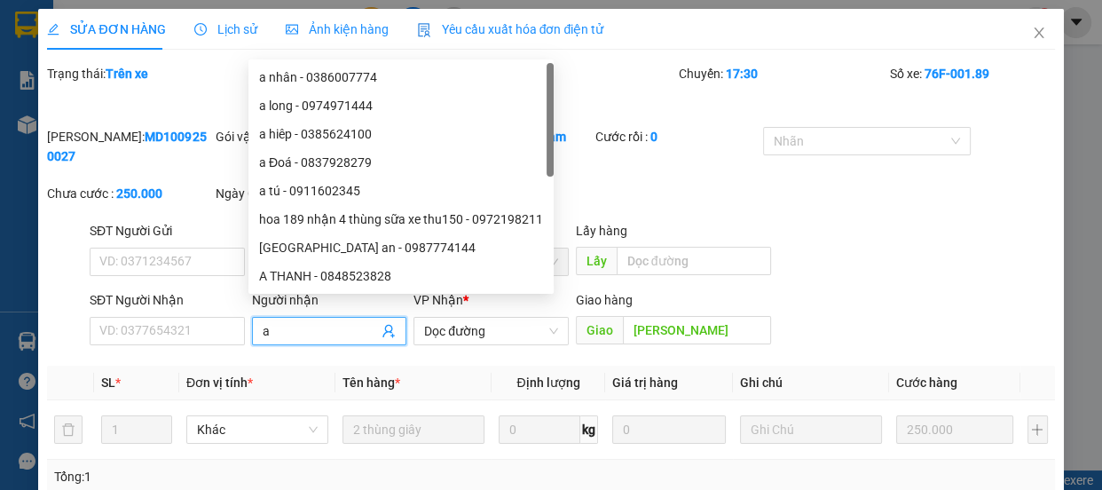
type input "a"
click at [312, 321] on input "Người nhận" at bounding box center [321, 331] width 116 height 20
type input "h"
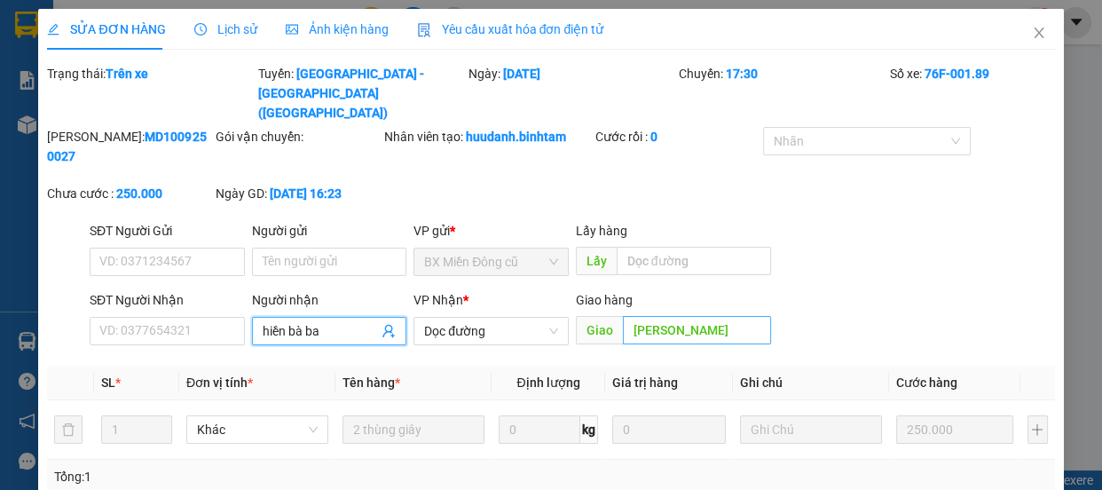
type input "hiền bà ba"
click at [745, 316] on input "[PERSON_NAME]" at bounding box center [697, 330] width 148 height 28
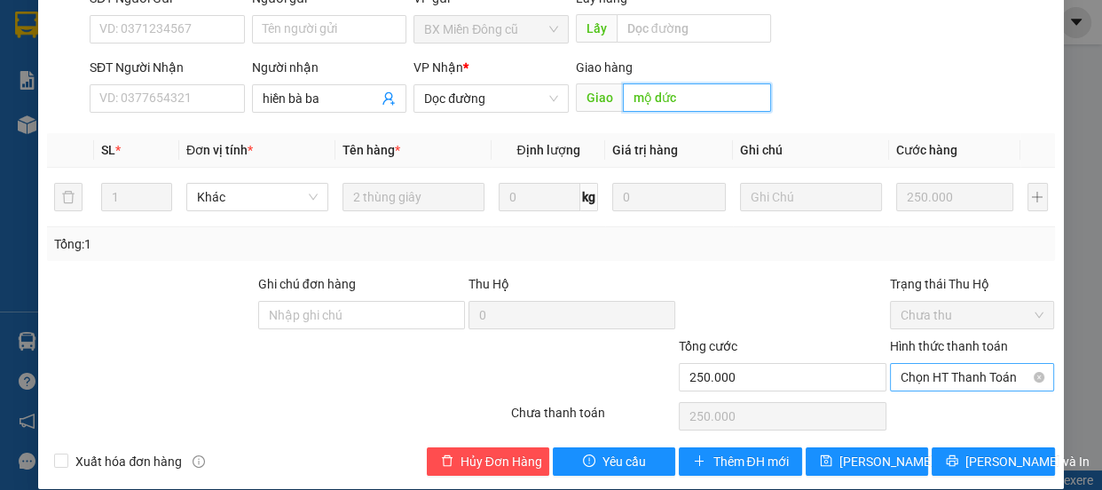
click at [912, 364] on span "Chọn HT Thanh Toán" at bounding box center [973, 377] width 144 height 27
type input "mộ dức"
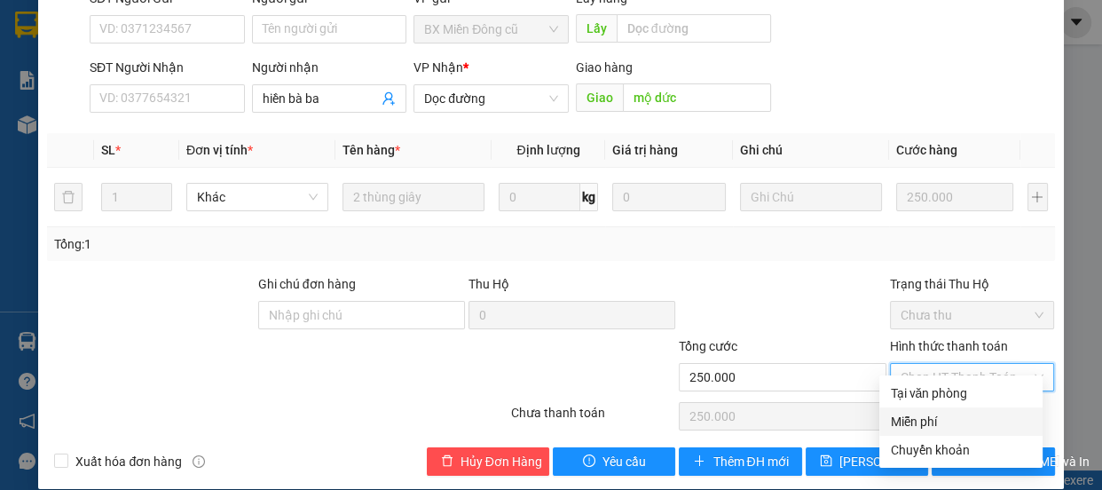
click at [913, 414] on div "Miễn phí" at bounding box center [961, 422] width 142 height 20
type input "0"
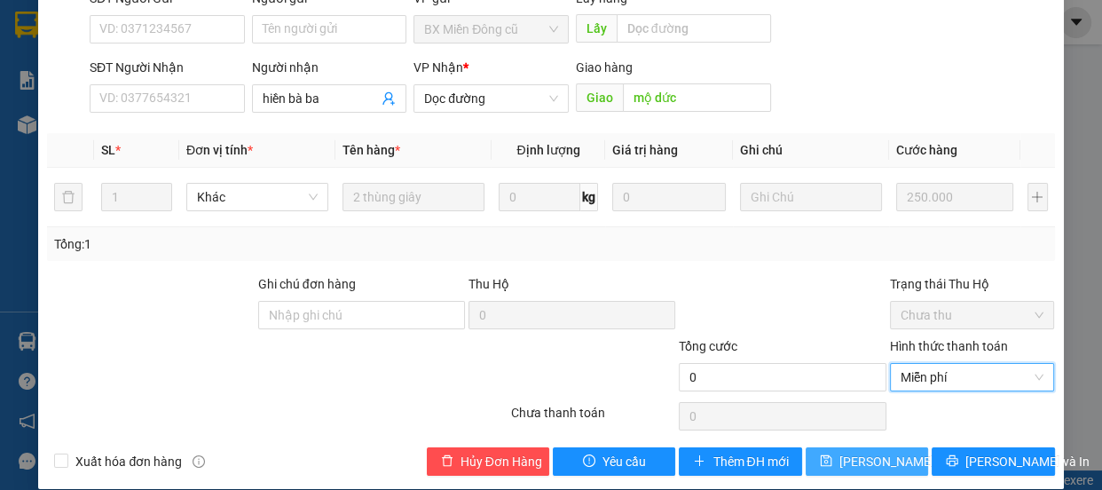
click at [857, 452] on span "[PERSON_NAME] thay đổi" at bounding box center [911, 462] width 142 height 20
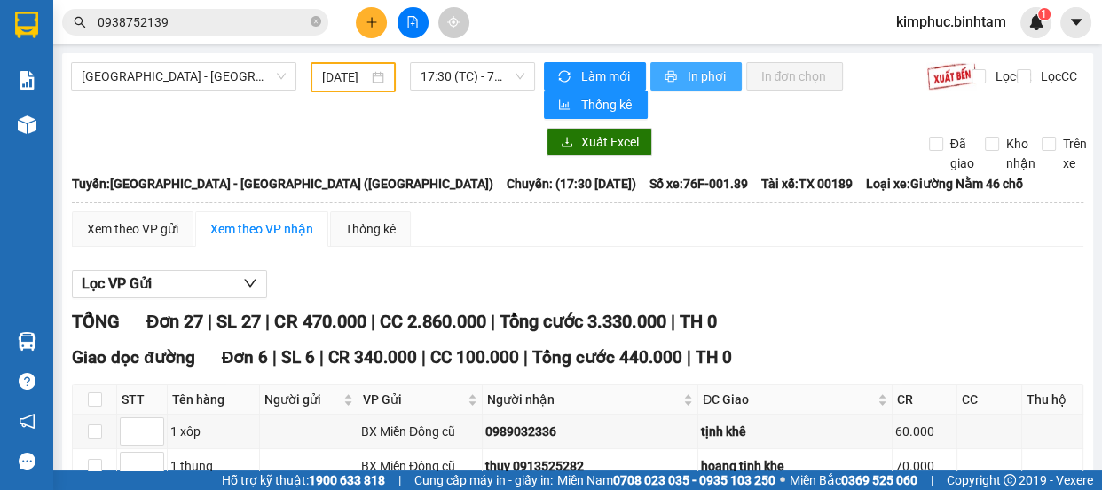
click at [687, 79] on span "In phơi" at bounding box center [707, 77] width 41 height 20
